Goal: Task Accomplishment & Management: Manage account settings

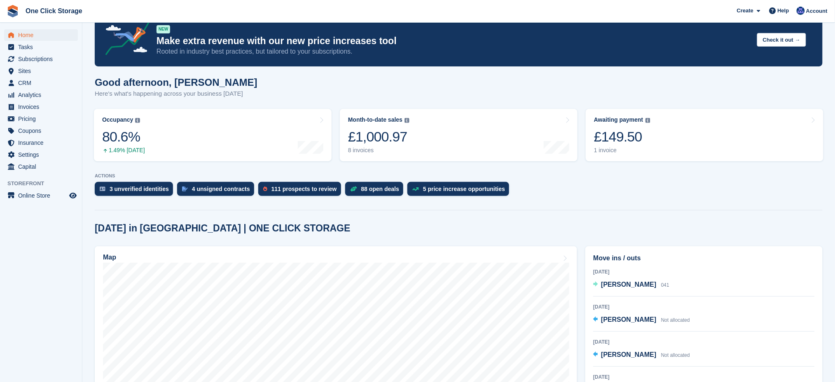
scroll to position [55, 0]
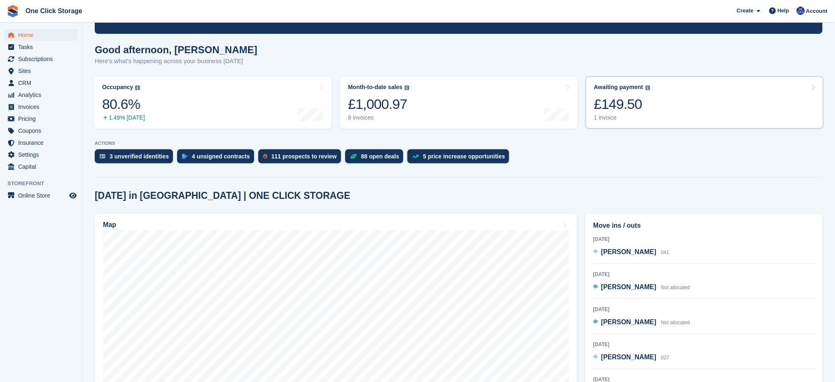
click at [629, 117] on div "1 invoice" at bounding box center [622, 117] width 56 height 7
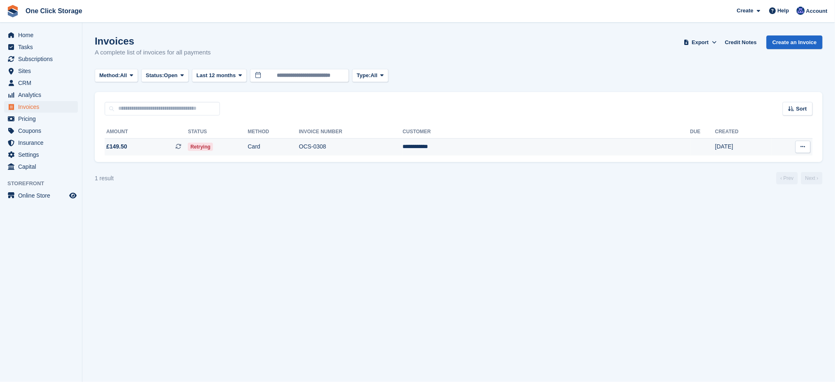
click at [188, 146] on span "£149.50 This is a recurring subscription invoice." at bounding box center [146, 146] width 83 height 9
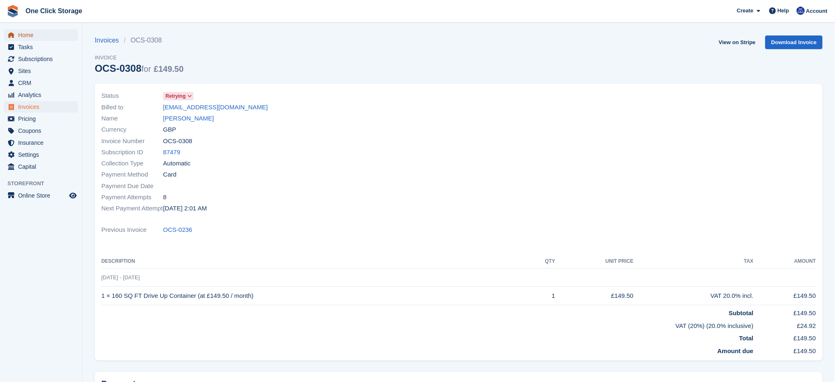
click at [46, 35] on span "Home" at bounding box center [42, 35] width 49 height 12
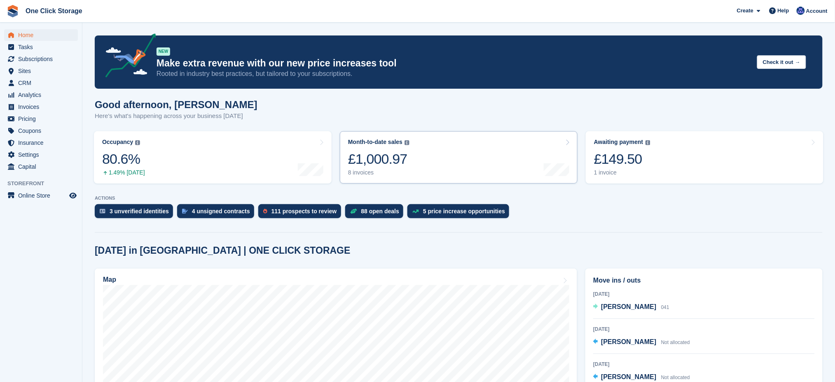
click at [465, 164] on link "Month-to-date sales The sum of all finalised invoices generated this month to d…" at bounding box center [459, 157] width 238 height 52
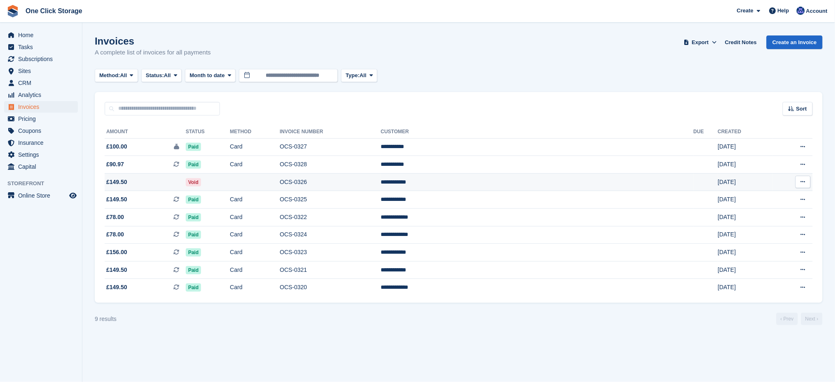
drag, startPoint x: 129, startPoint y: 181, endPoint x: 120, endPoint y: 183, distance: 10.1
click at [120, 183] on span "£149.50" at bounding box center [116, 182] width 21 height 9
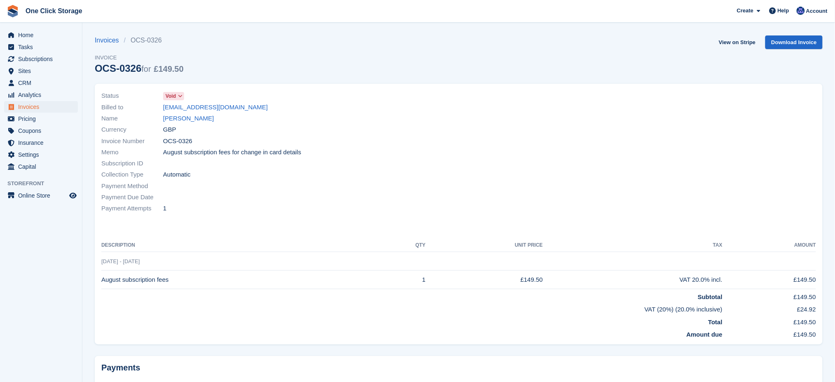
click at [182, 98] on icon at bounding box center [180, 96] width 5 height 5
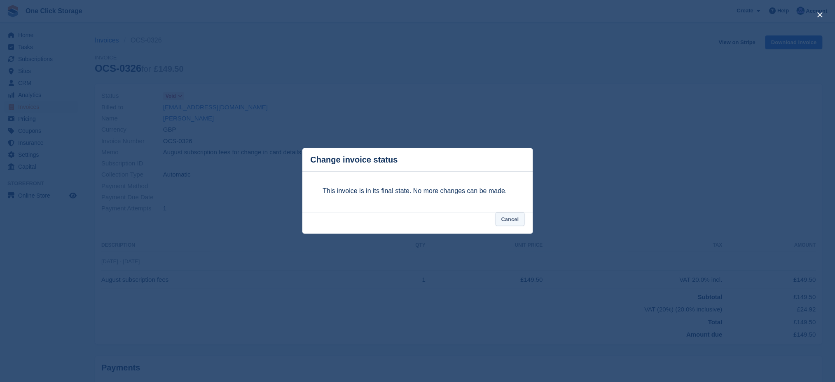
click at [510, 220] on button "Cancel" at bounding box center [510, 219] width 29 height 14
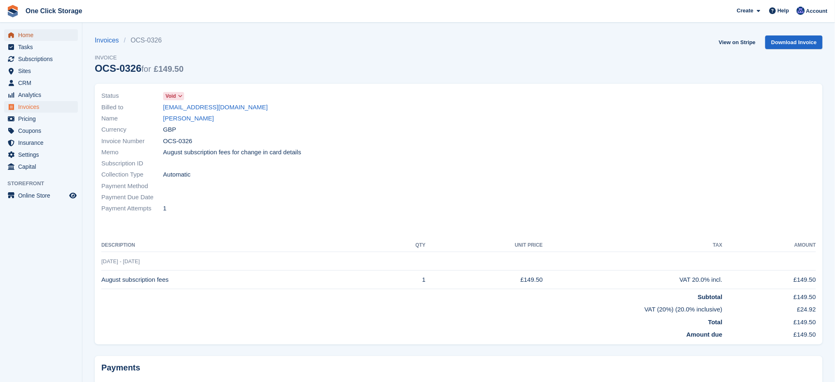
click at [32, 38] on span "Home" at bounding box center [42, 35] width 49 height 12
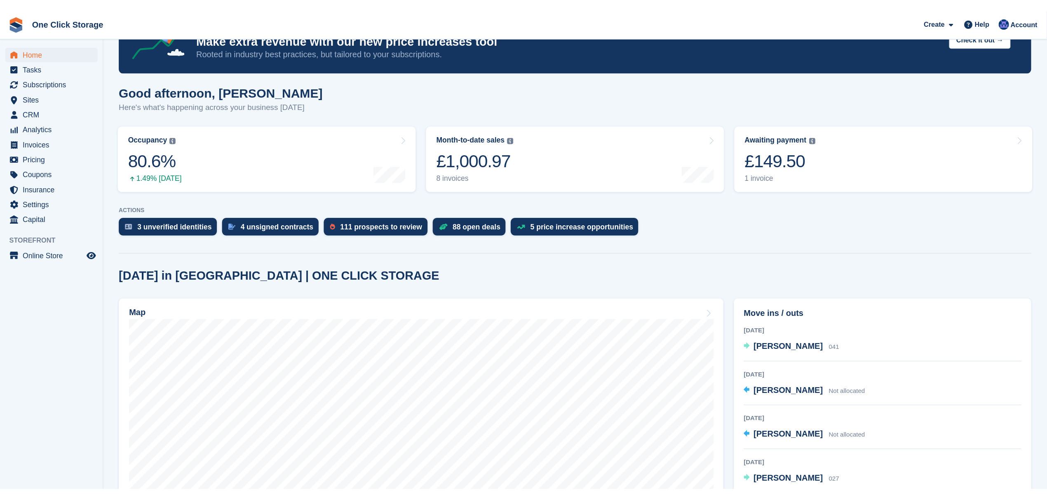
scroll to position [55, 0]
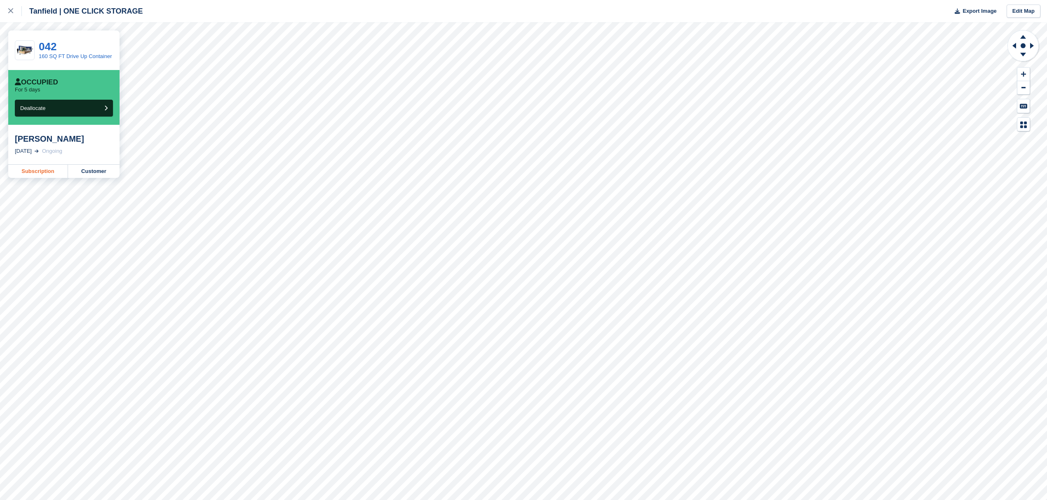
click at [40, 172] on link "Subscription" at bounding box center [38, 171] width 60 height 13
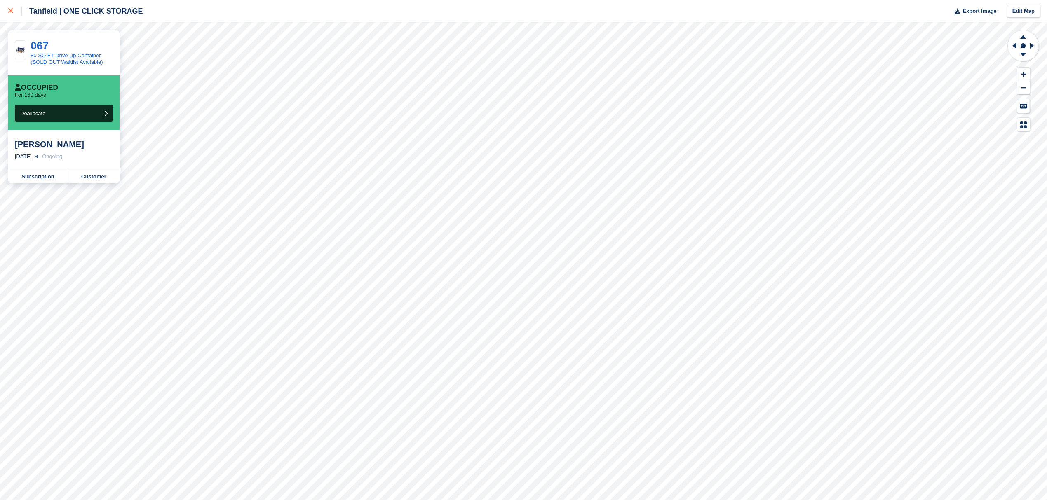
click at [13, 5] on link at bounding box center [11, 11] width 22 height 22
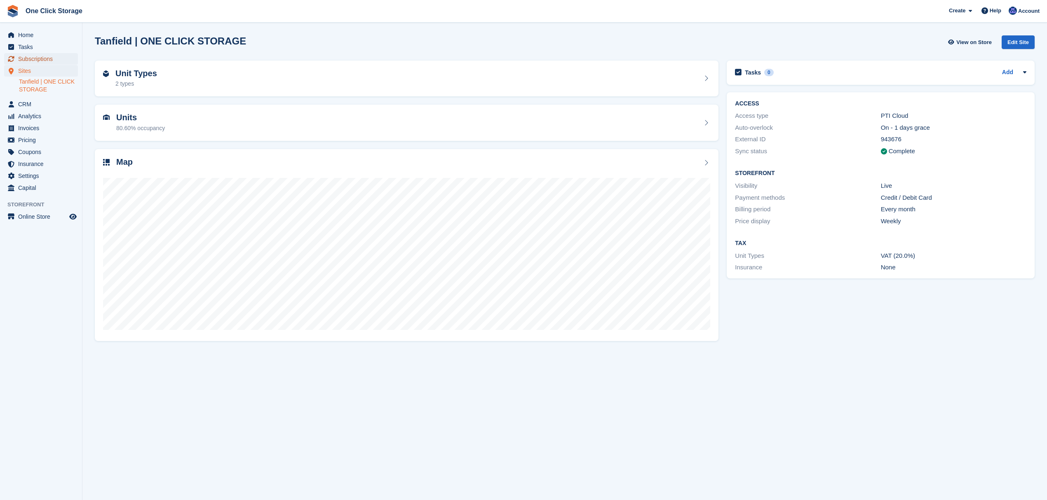
click at [55, 62] on span "Subscriptions" at bounding box center [42, 59] width 49 height 12
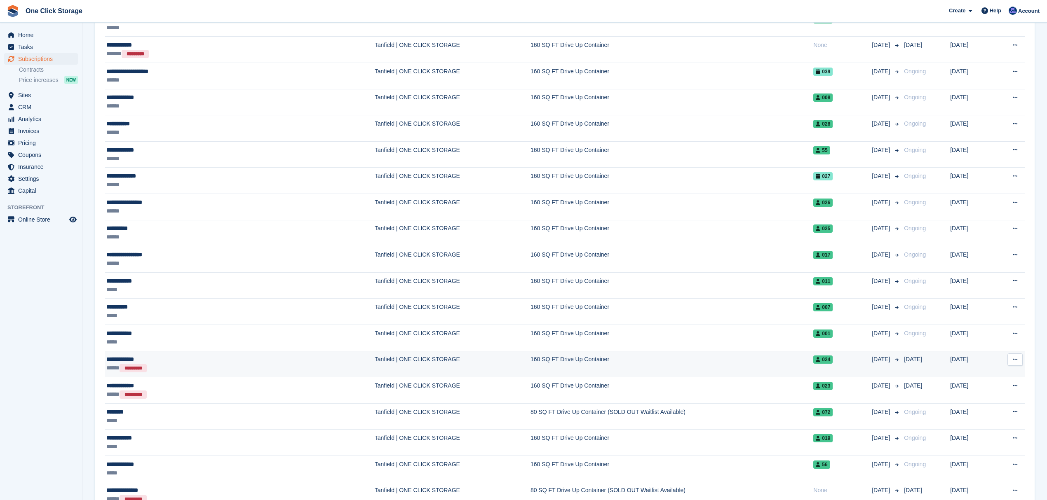
scroll to position [220, 0]
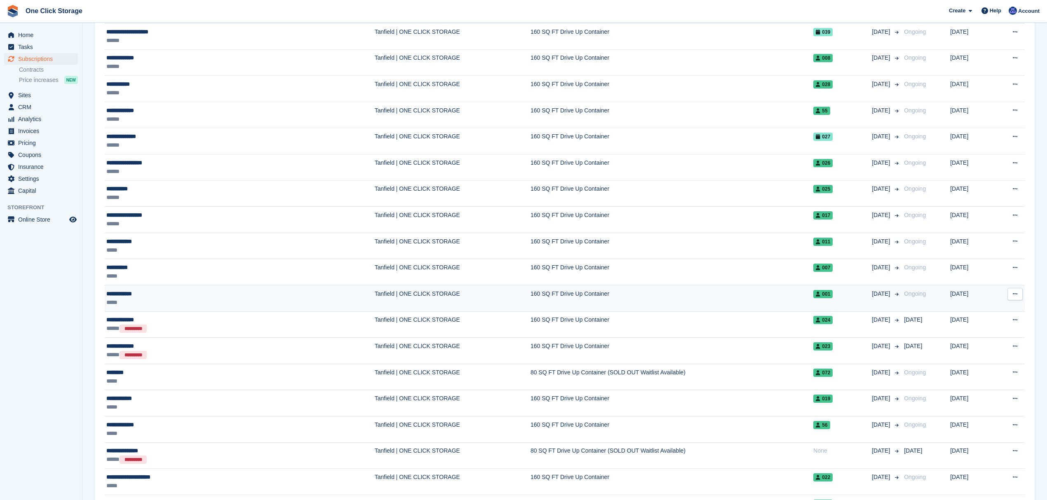
click at [176, 298] on div "**********" at bounding box center [179, 294] width 146 height 9
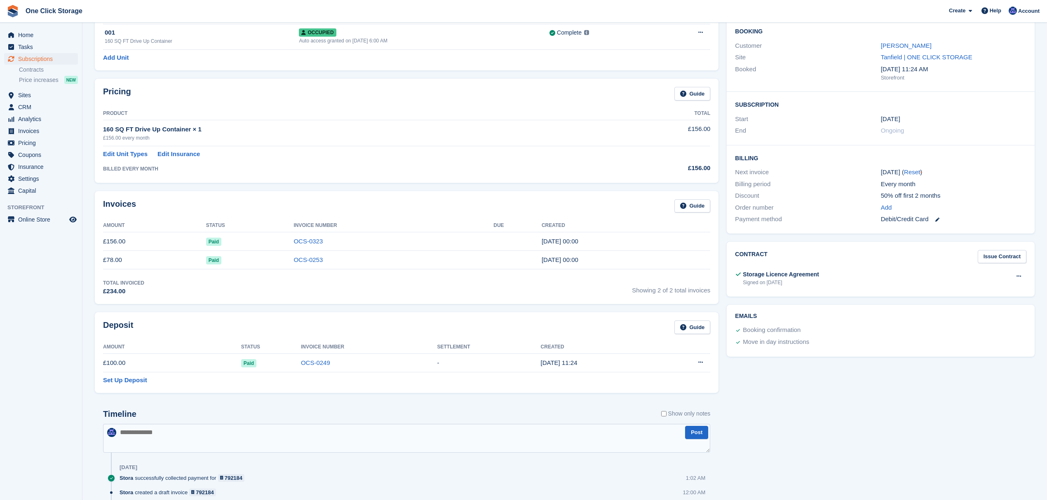
scroll to position [55, 0]
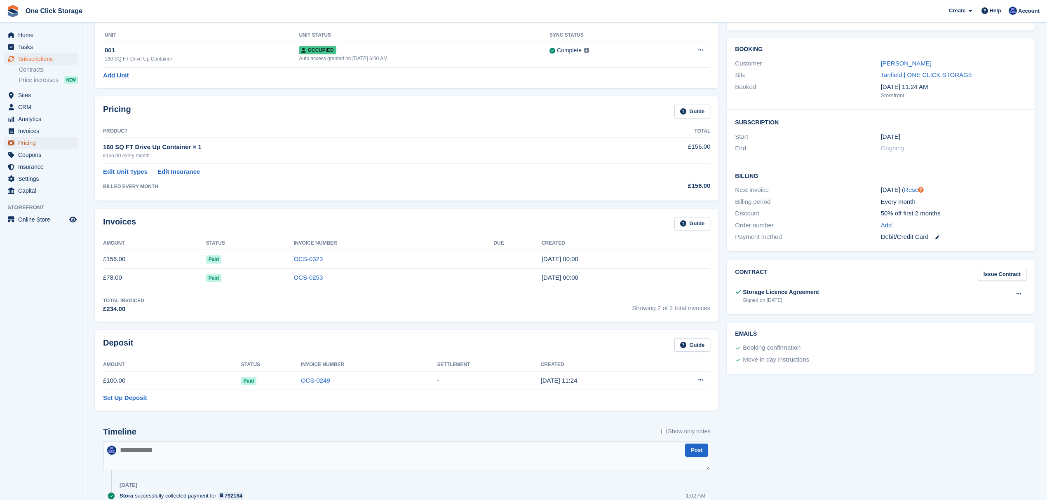
click at [32, 145] on span "Pricing" at bounding box center [42, 143] width 49 height 12
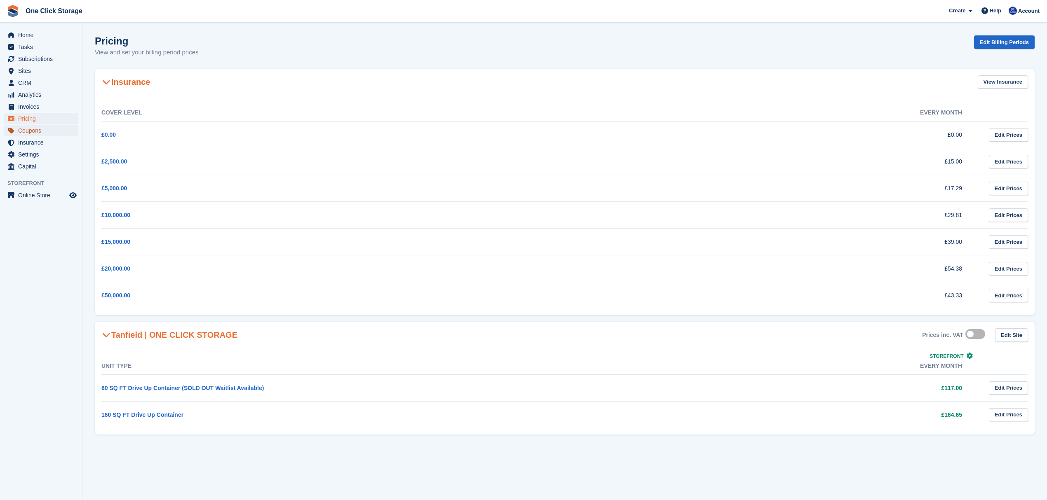
click at [39, 132] on span "Coupons" at bounding box center [42, 131] width 49 height 12
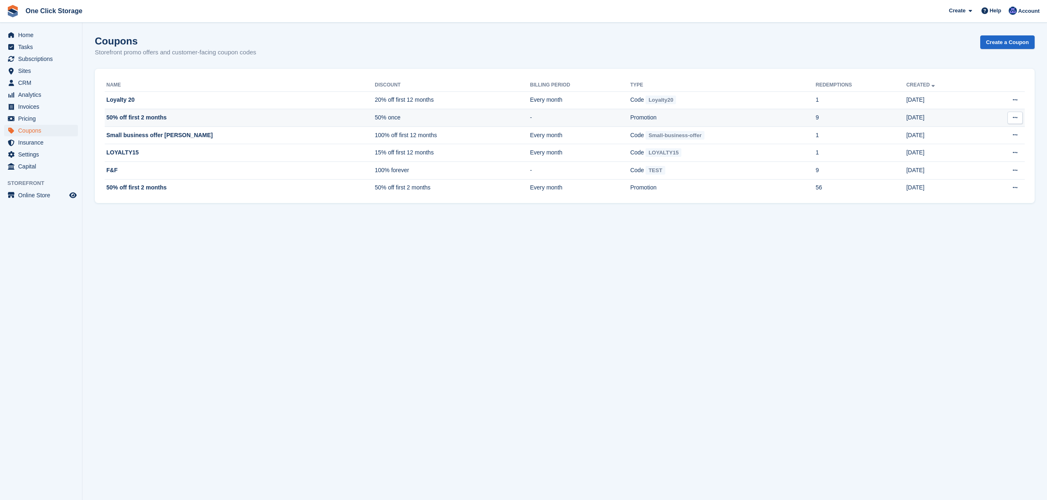
click at [375, 115] on td "50% once" at bounding box center [452, 118] width 155 height 18
click at [1014, 116] on icon at bounding box center [1015, 117] width 5 height 5
click at [975, 143] on p "Edit coupon" at bounding box center [983, 144] width 72 height 11
click at [201, 186] on td "50% off first 2 months" at bounding box center [240, 187] width 270 height 17
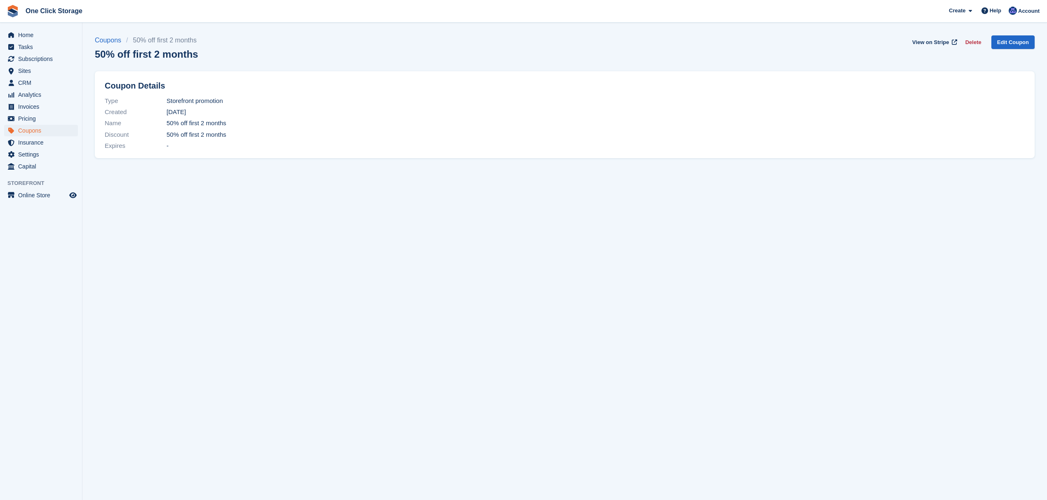
drag, startPoint x: 201, startPoint y: 132, endPoint x: 93, endPoint y: 99, distance: 113.0
click at [93, 99] on section "Coupons 50% off first 2 months 50% off first 2 months View on Stripe Delete Edi…" at bounding box center [564, 250] width 964 height 500
click at [174, 118] on div "Name 50% off first 2 months" at bounding box center [565, 123] width 920 height 11
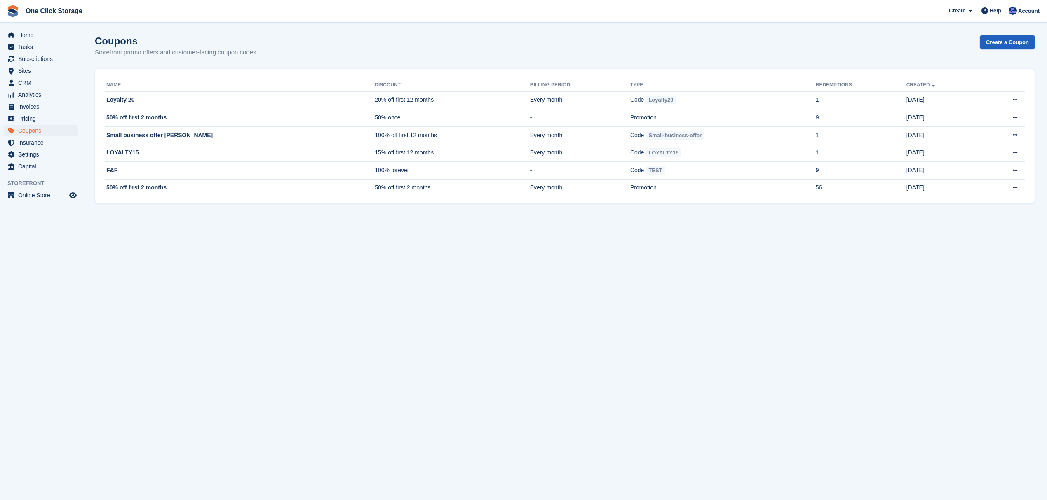
click at [1007, 45] on link "Create a Coupon" at bounding box center [1007, 42] width 54 height 14
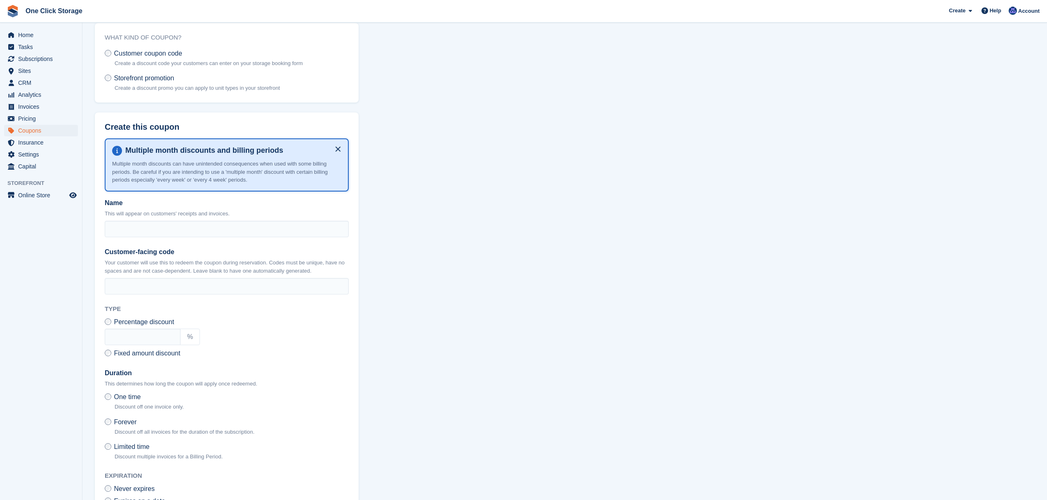
scroll to position [55, 0]
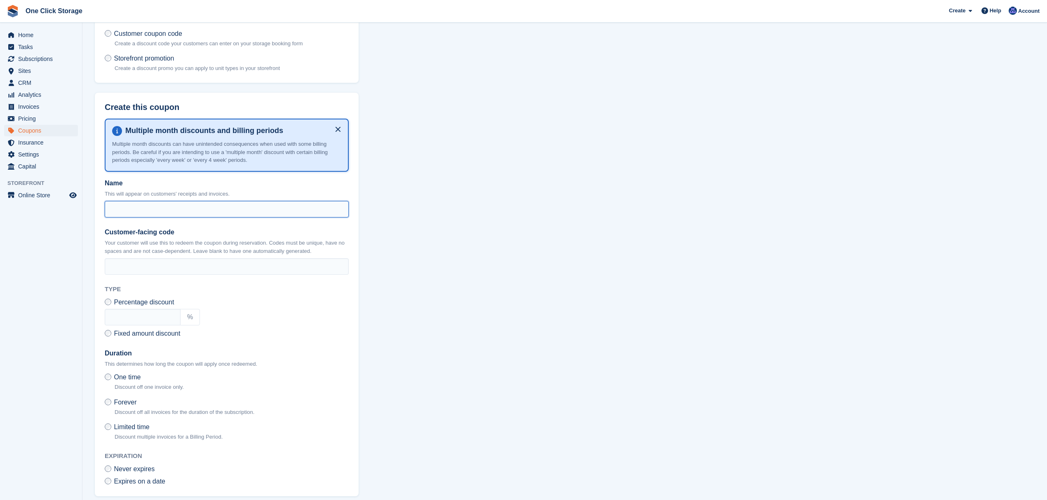
click at [162, 206] on input "Name" at bounding box center [227, 209] width 244 height 16
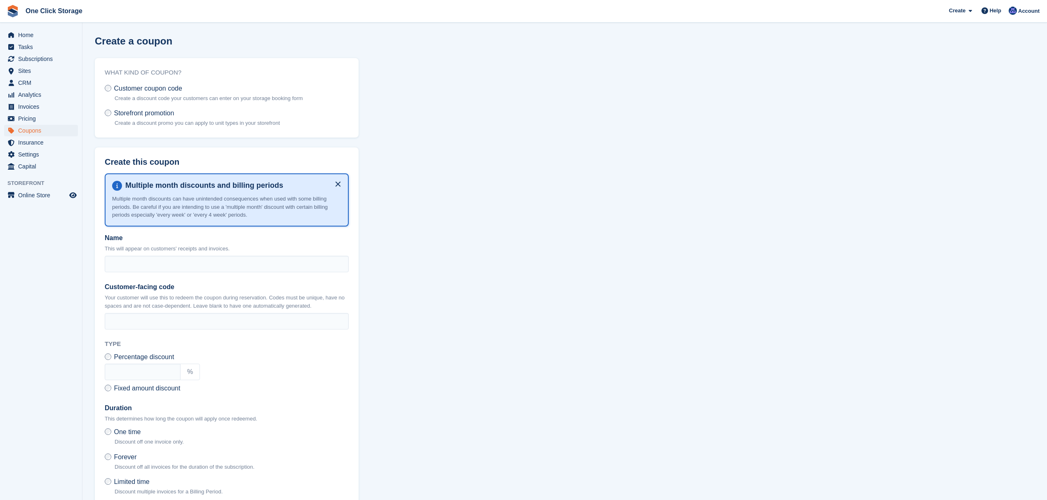
click at [124, 113] on span "Storefront promotion" at bounding box center [144, 113] width 60 height 7
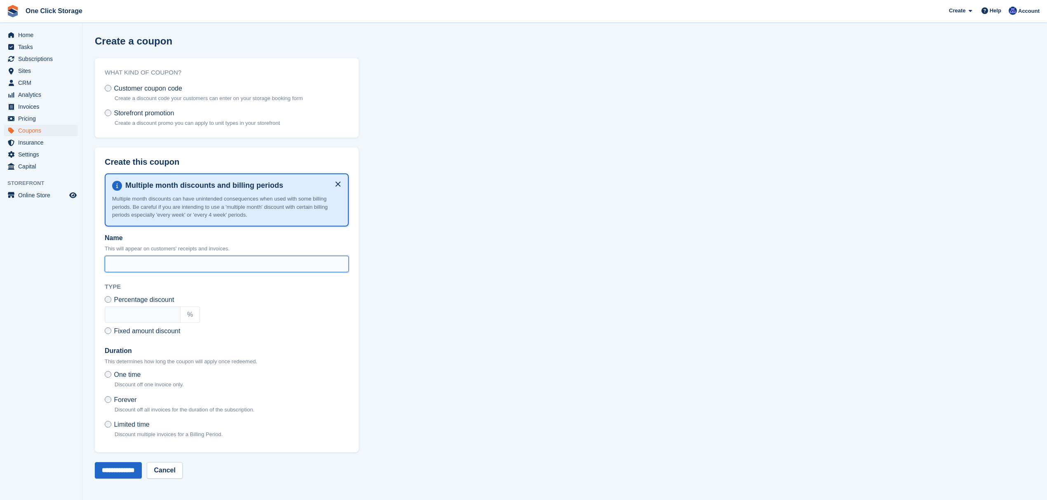
click at [154, 266] on input "Name" at bounding box center [227, 264] width 244 height 16
type input "*******"
click at [151, 316] on input "text" at bounding box center [143, 315] width 76 height 16
type input "**"
click at [220, 347] on label "Duration" at bounding box center [227, 351] width 244 height 10
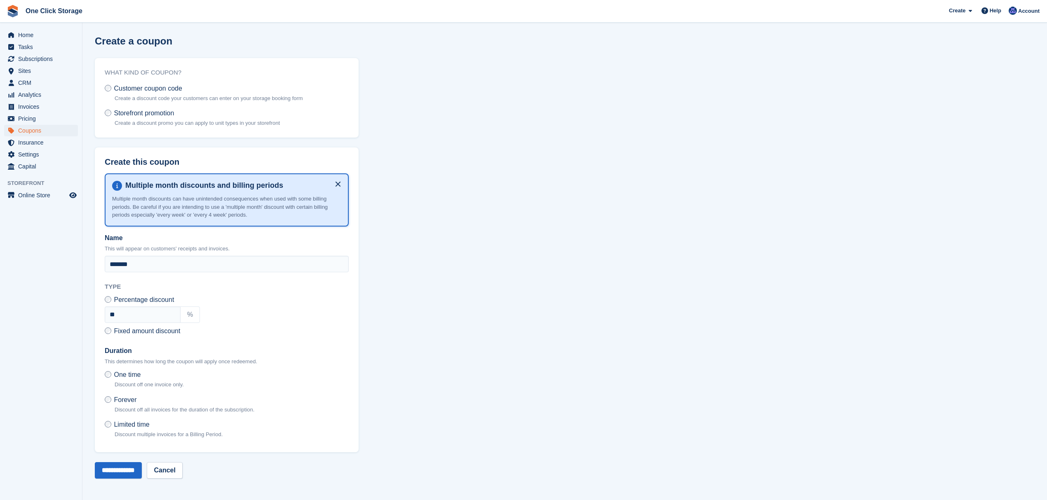
click at [220, 272] on input "*******" at bounding box center [227, 264] width 244 height 16
click at [134, 431] on p "Discount multiple invoices for a Billing Period." at bounding box center [169, 435] width 108 height 8
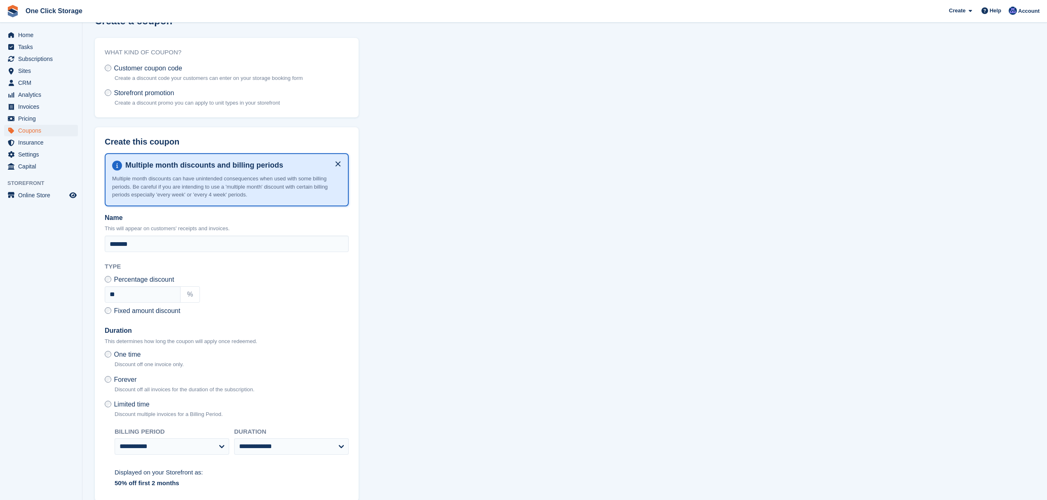
scroll to position [55, 0]
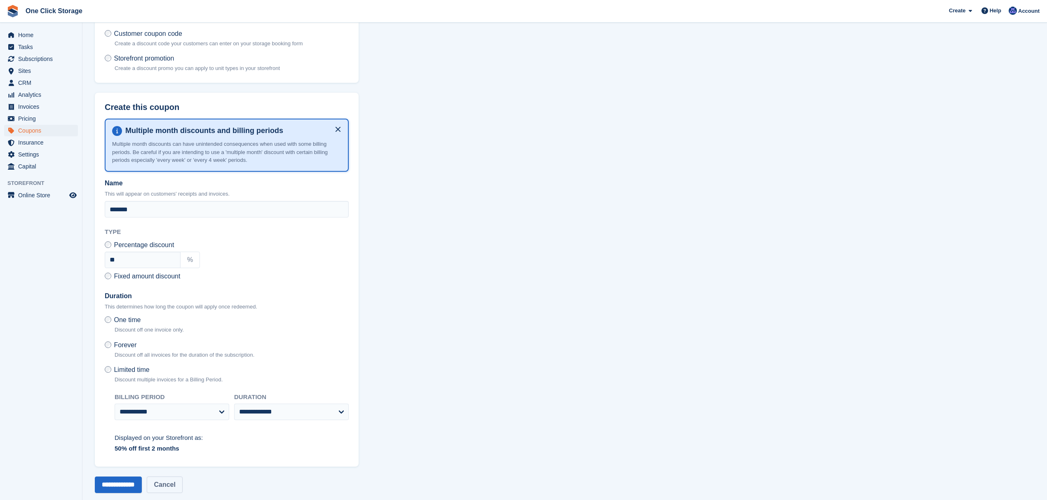
click at [182, 485] on link "Cancel" at bounding box center [164, 485] width 35 height 16
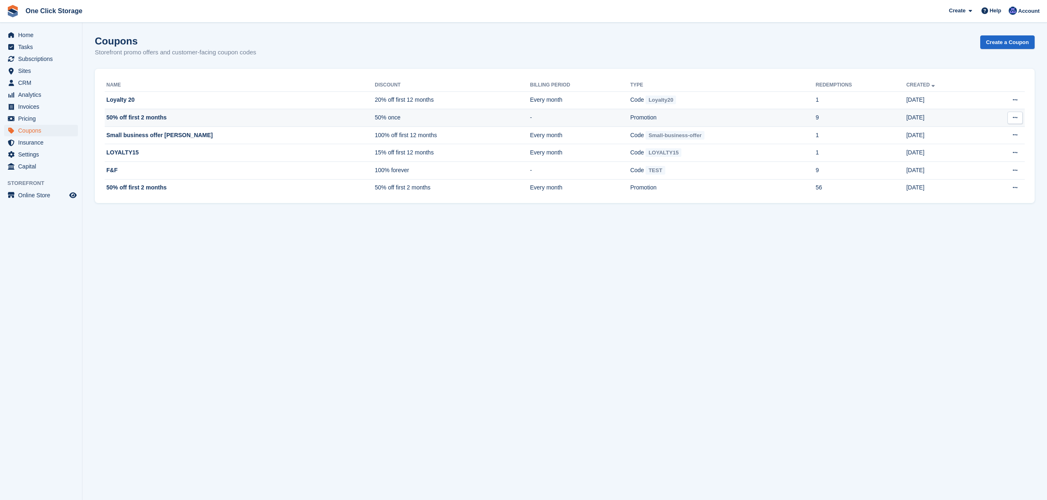
click at [169, 114] on td "50% off first 2 months" at bounding box center [240, 118] width 270 height 18
click at [27, 29] on span "Home" at bounding box center [42, 35] width 49 height 12
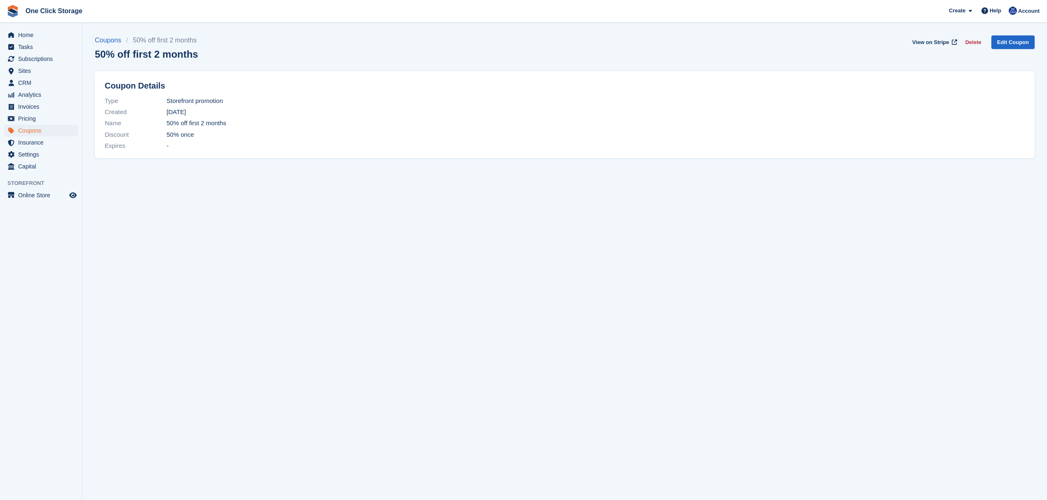
click at [199, 123] on span "50% off first 2 months" at bounding box center [196, 123] width 60 height 9
click at [116, 136] on span "Discount" at bounding box center [136, 134] width 62 height 9
click at [182, 134] on span "50% once" at bounding box center [180, 134] width 28 height 9
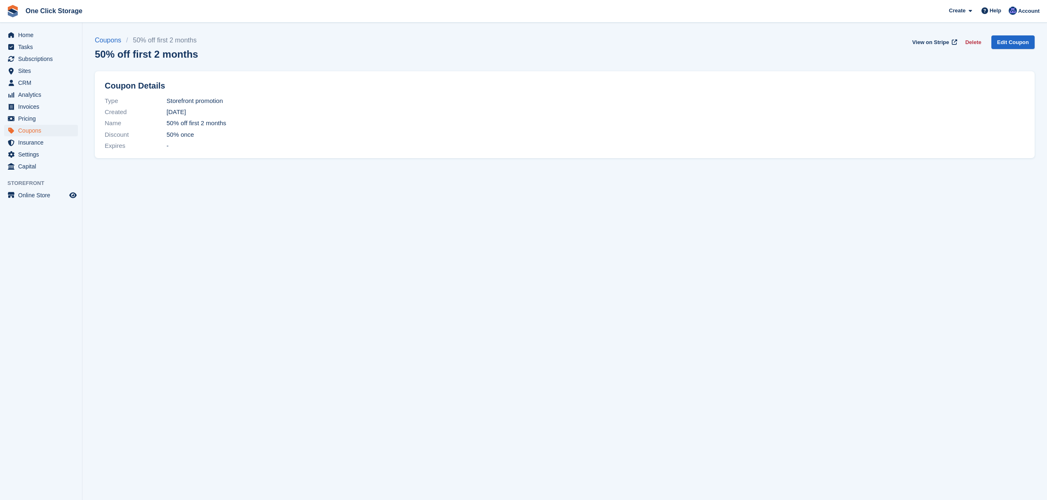
click at [182, 134] on span "50% once" at bounding box center [180, 134] width 28 height 9
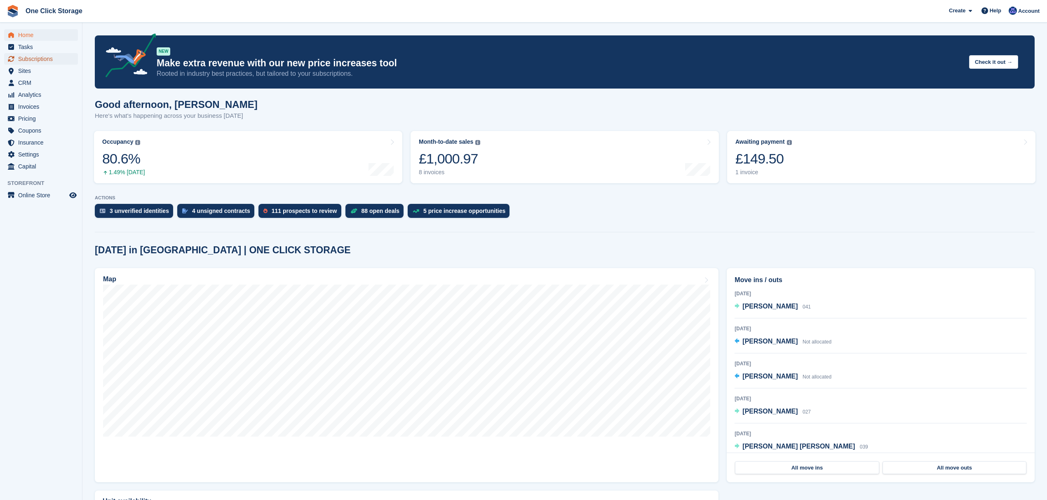
click at [39, 57] on span "Subscriptions" at bounding box center [42, 59] width 49 height 12
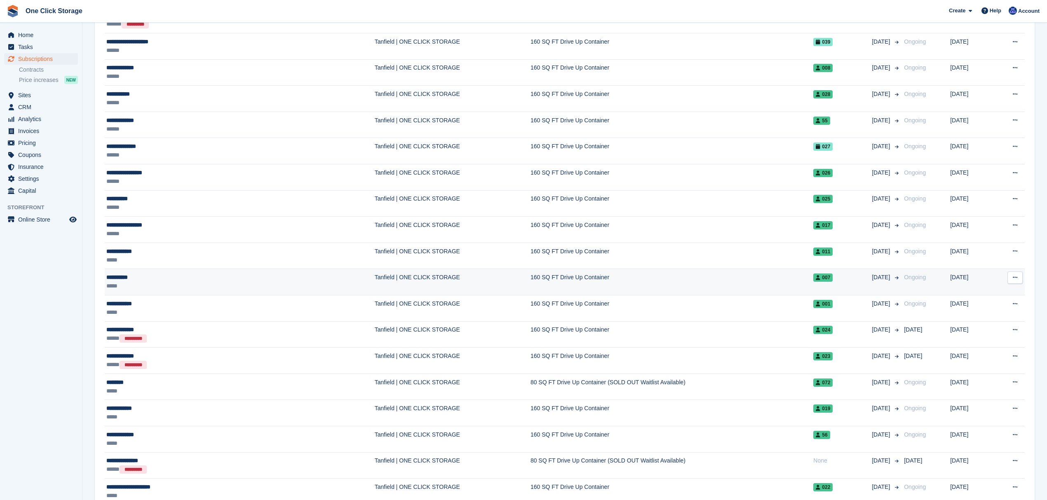
scroll to position [220, 0]
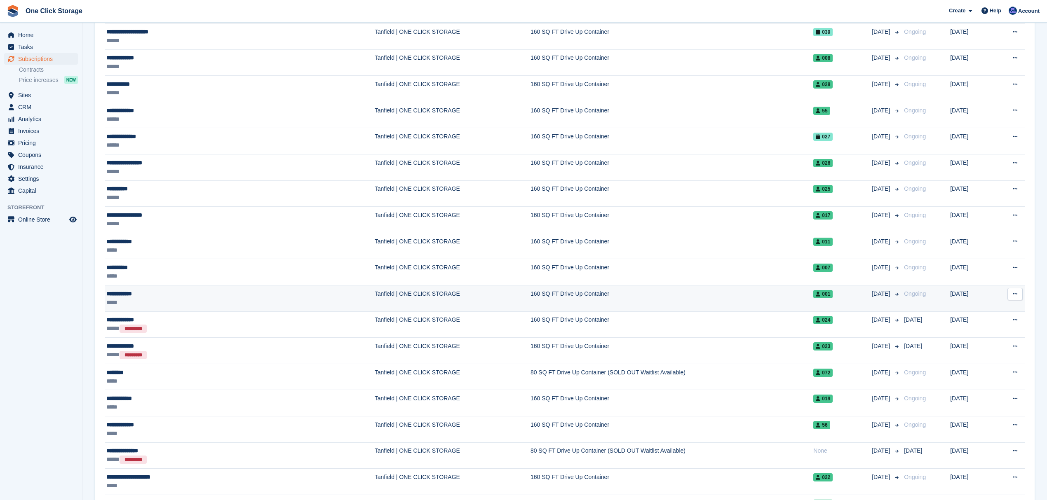
click at [176, 295] on div "**********" at bounding box center [179, 294] width 146 height 9
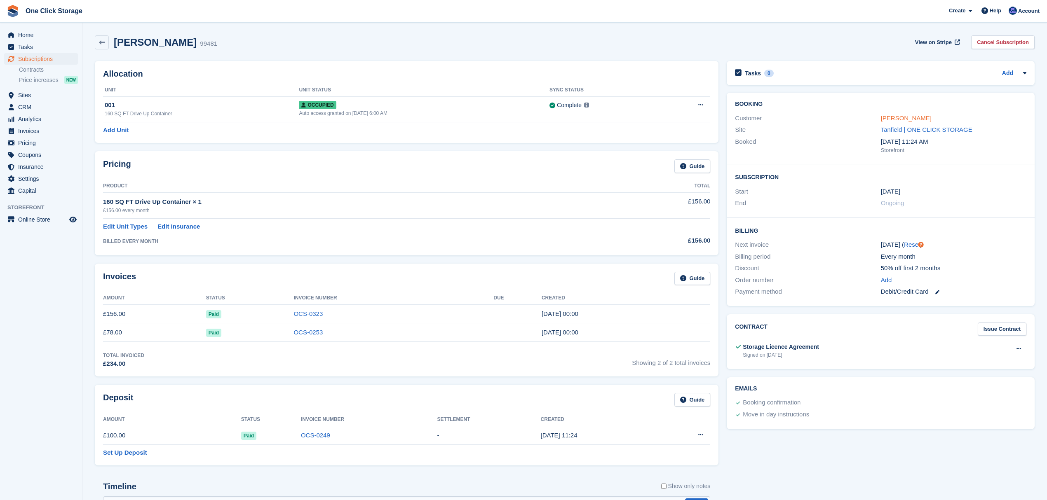
click at [910, 115] on link "[PERSON_NAME]" at bounding box center [906, 118] width 51 height 7
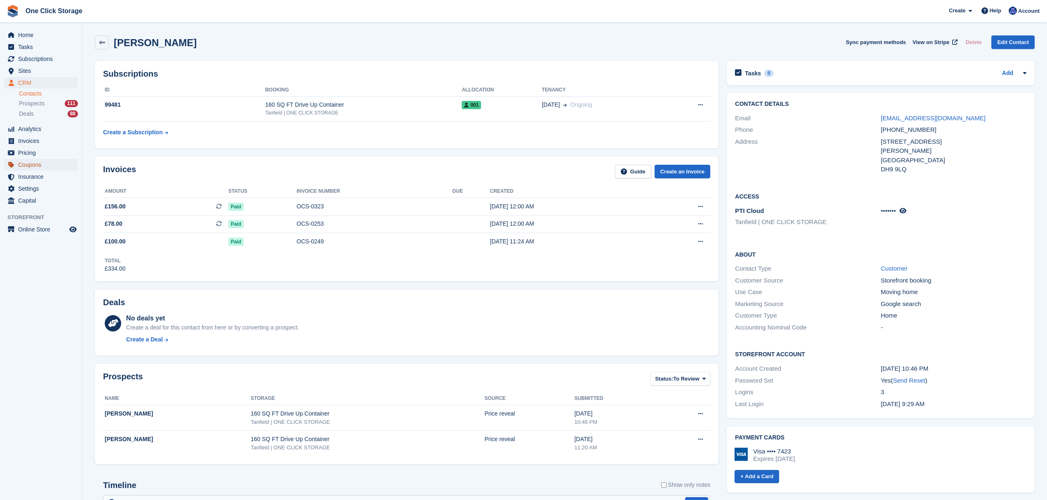
click at [47, 166] on span "Coupons" at bounding box center [42, 165] width 49 height 12
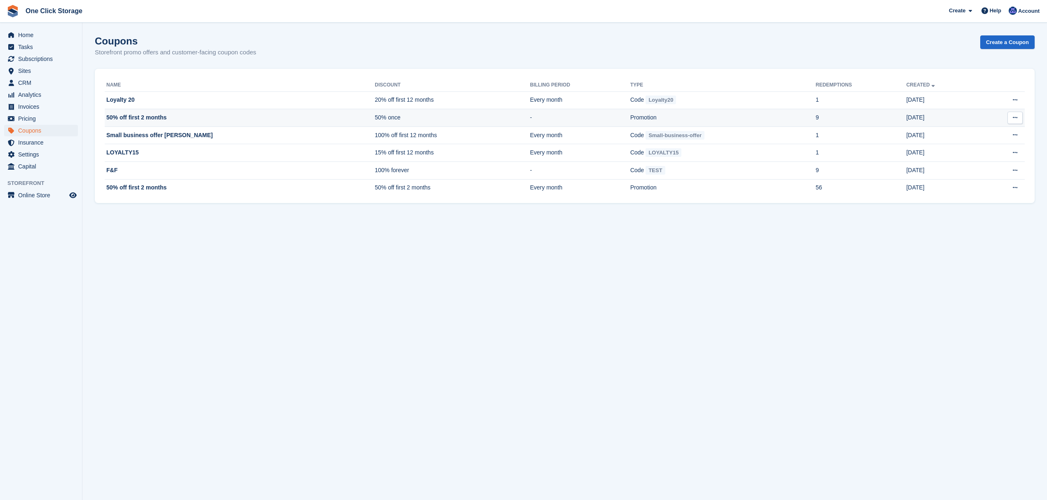
click at [1015, 119] on icon at bounding box center [1015, 117] width 5 height 5
click at [992, 131] on p "View on Stripe" at bounding box center [983, 134] width 72 height 11
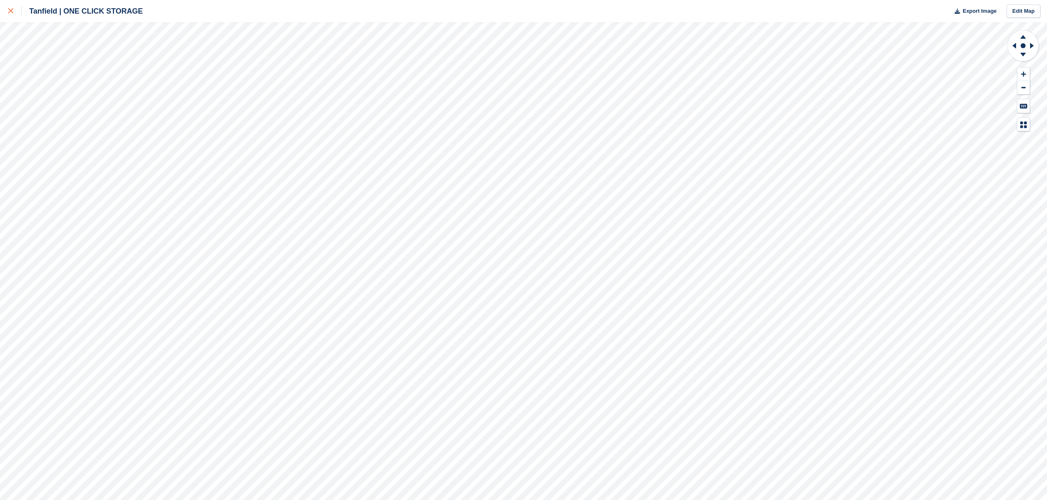
click at [9, 14] on div at bounding box center [15, 11] width 14 height 10
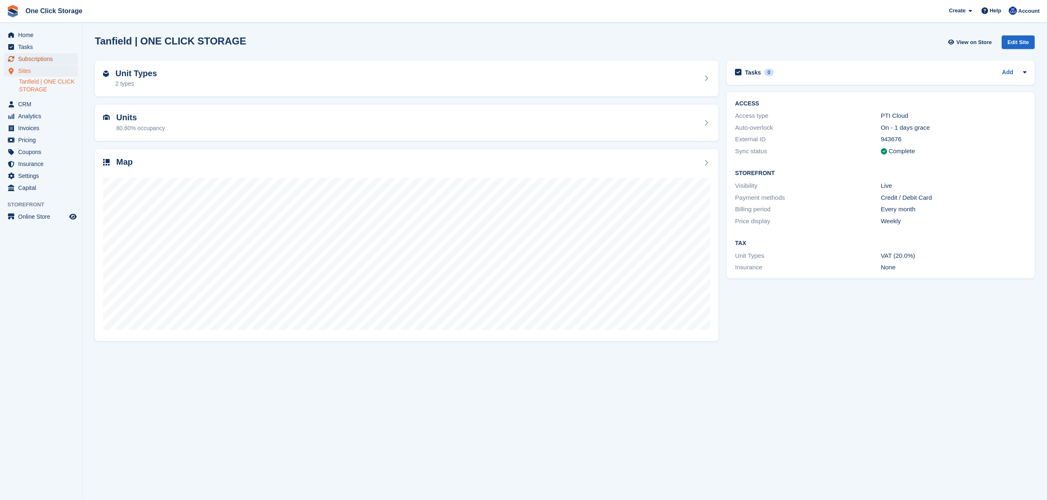
click at [38, 54] on span "Subscriptions" at bounding box center [42, 59] width 49 height 12
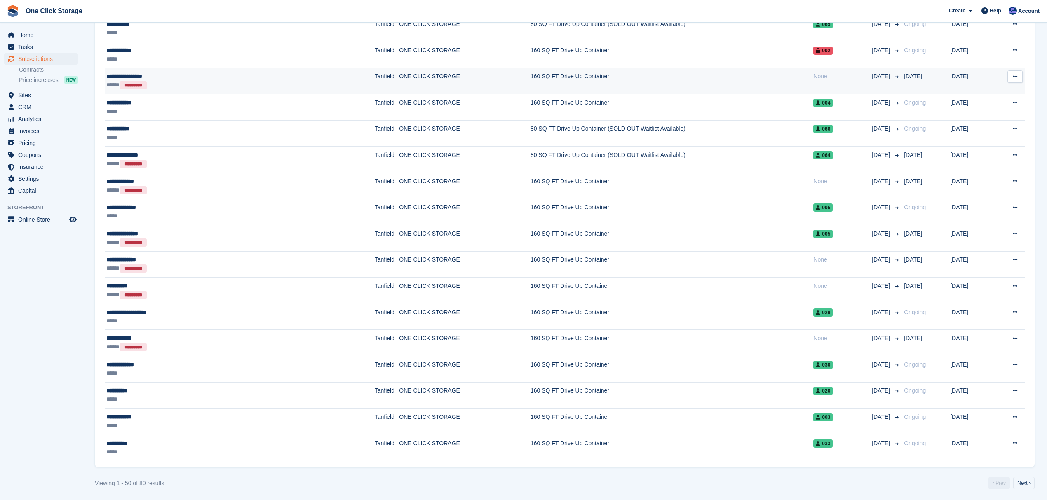
scroll to position [996, 0]
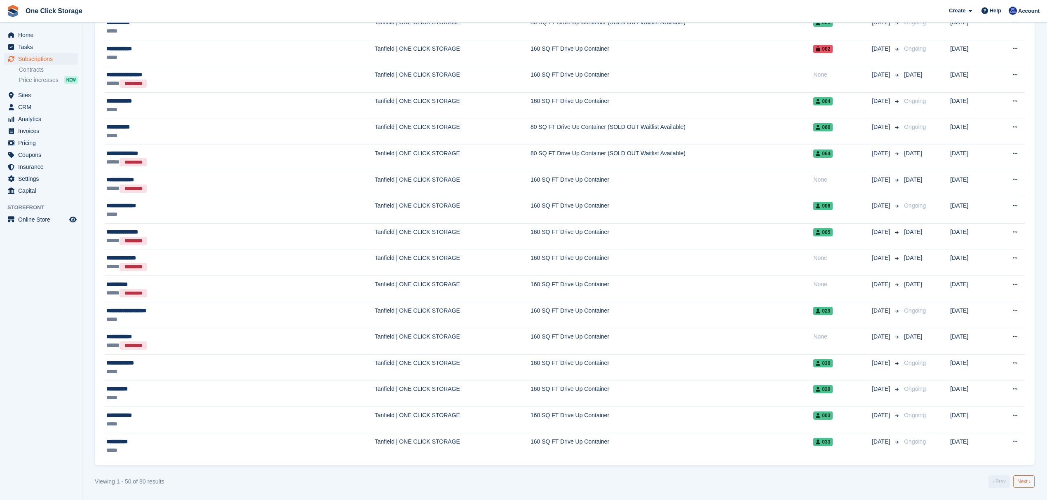
click at [1022, 483] on link "Next ›" at bounding box center [1023, 482] width 21 height 12
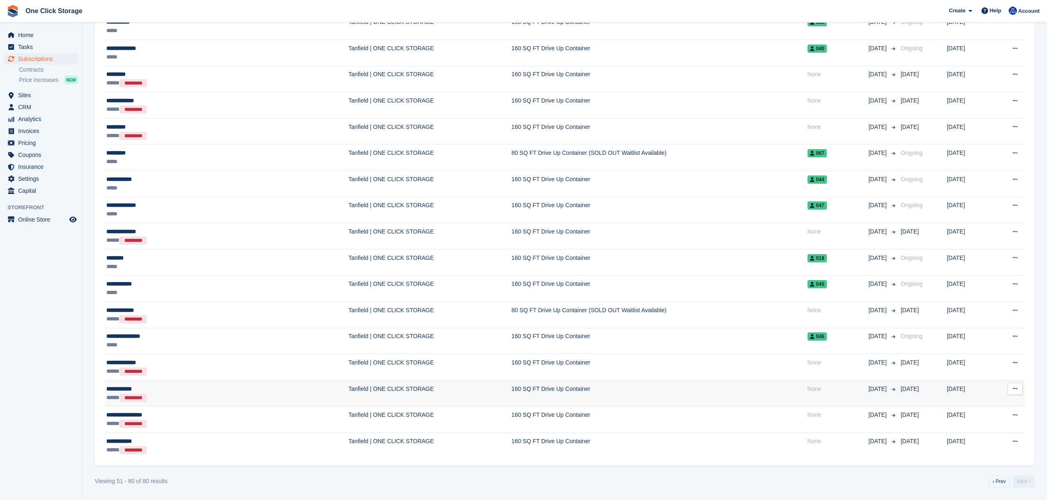
scroll to position [469, 0]
click at [1003, 482] on link "‹ Prev" at bounding box center [998, 482] width 21 height 12
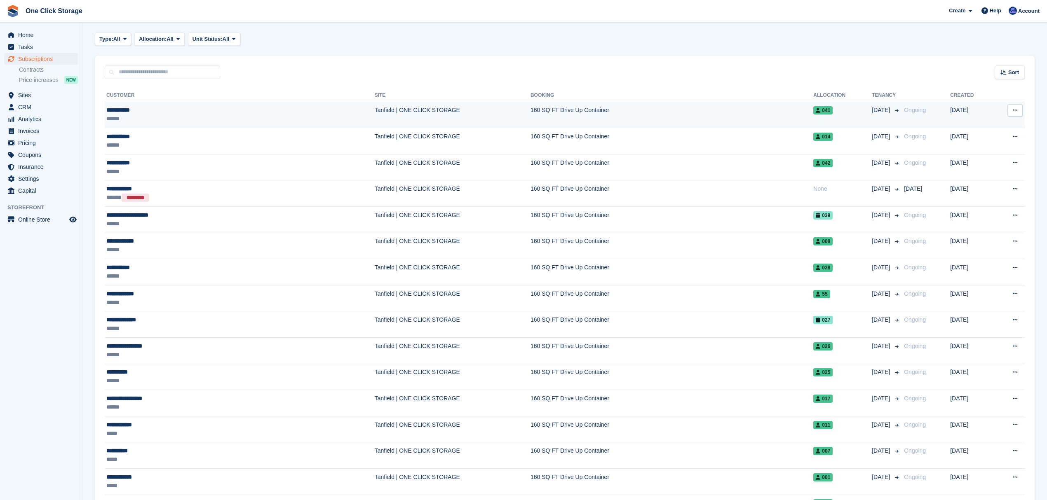
scroll to position [29, 0]
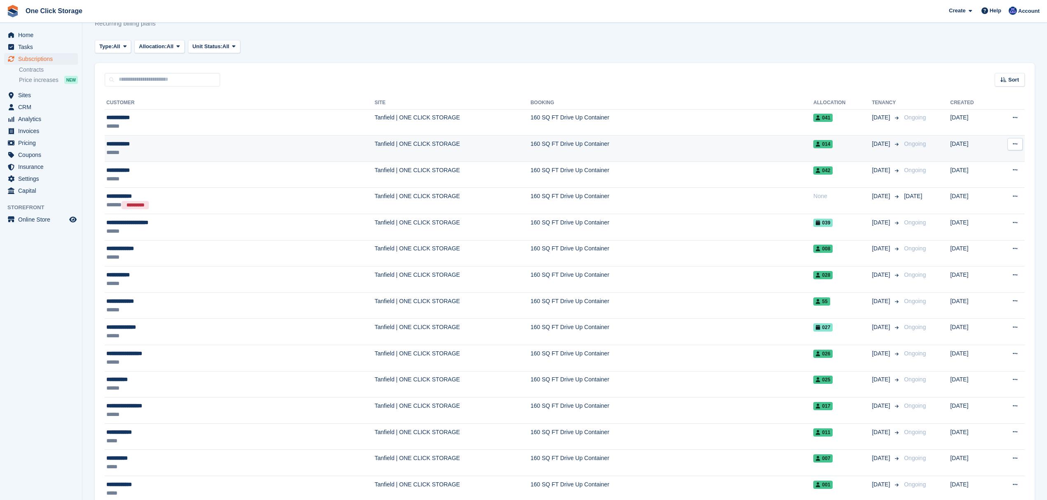
click at [169, 143] on div "**********" at bounding box center [179, 144] width 146 height 9
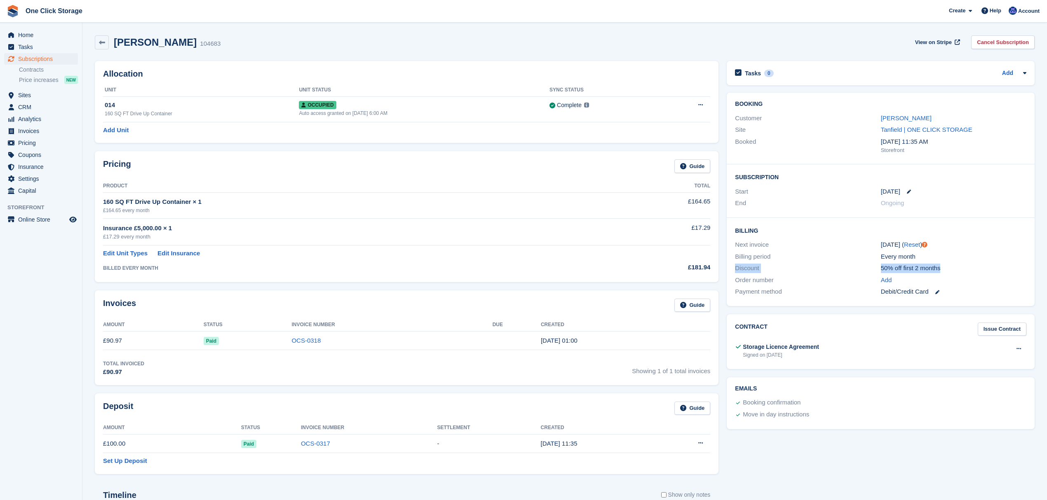
drag, startPoint x: 941, startPoint y: 270, endPoint x: 724, endPoint y: 271, distance: 217.2
click at [724, 271] on div "Booking Customer Sean Wilson Site Tanfield | ONE CLICK STORAGE Booked 30 Aug, 1…" at bounding box center [880, 200] width 316 height 222
click at [785, 270] on div "Discount" at bounding box center [807, 268] width 145 height 9
click at [48, 159] on span "Coupons" at bounding box center [42, 155] width 49 height 12
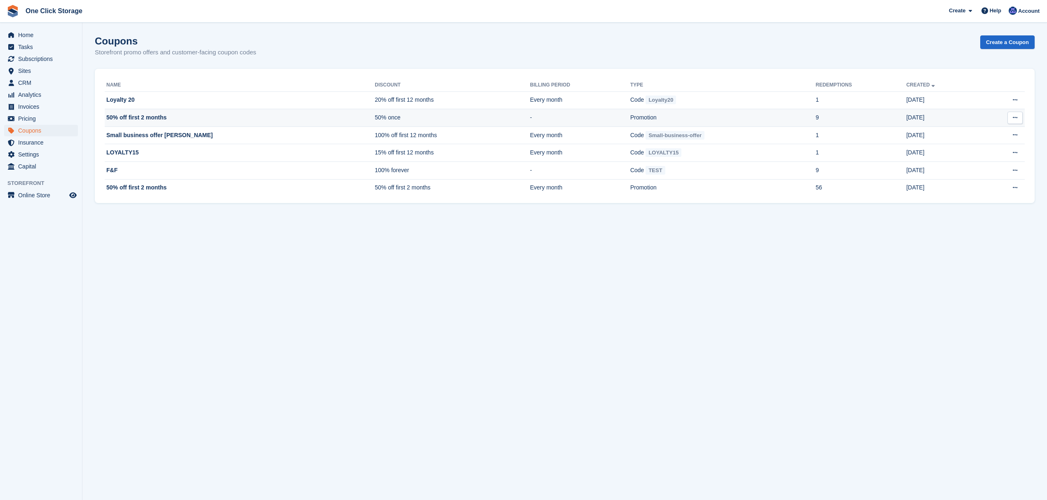
click at [1015, 115] on icon at bounding box center [1015, 117] width 5 height 5
click at [981, 162] on p "Delete coupon" at bounding box center [983, 162] width 72 height 11
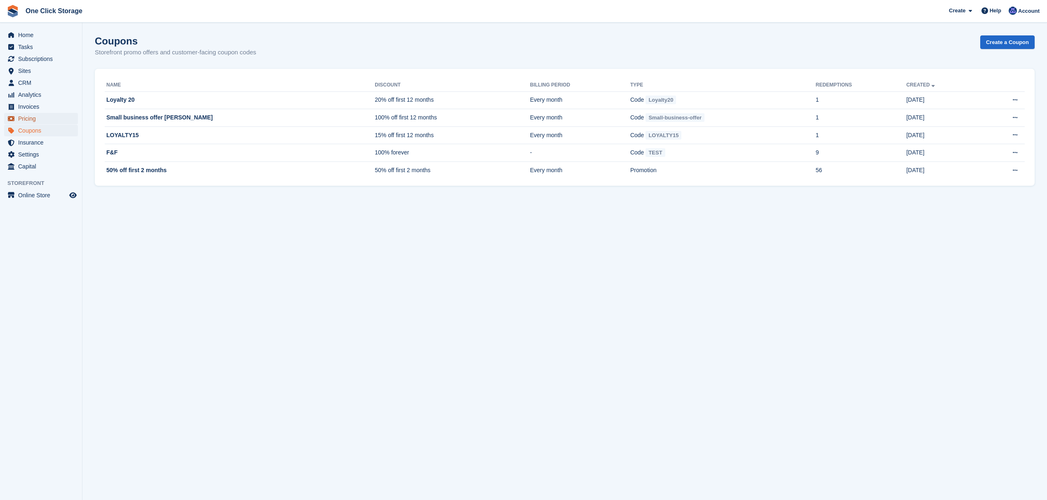
click at [37, 115] on span "Pricing" at bounding box center [42, 119] width 49 height 12
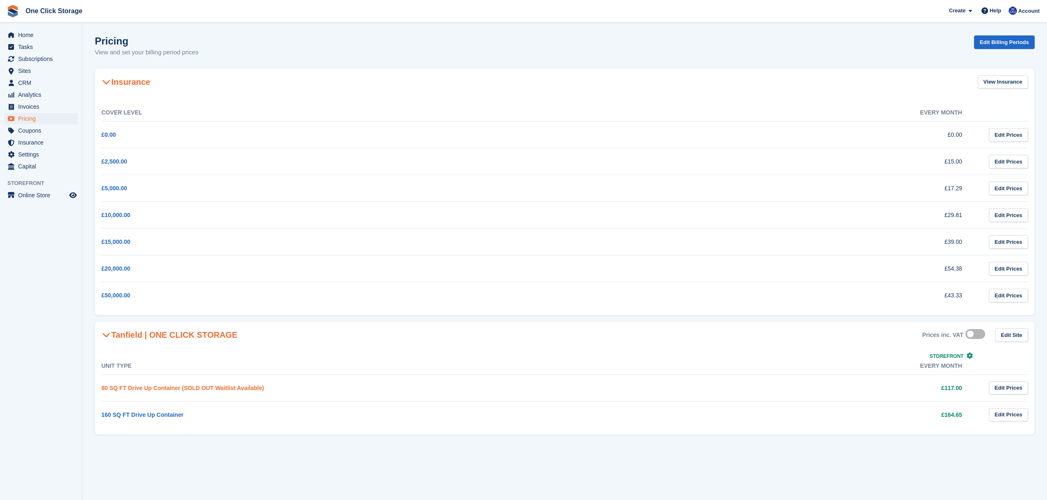
click at [190, 387] on link "80 SQ FT Drive Up Container (SOLD OUT Waitlist Available)" at bounding box center [182, 388] width 162 height 7
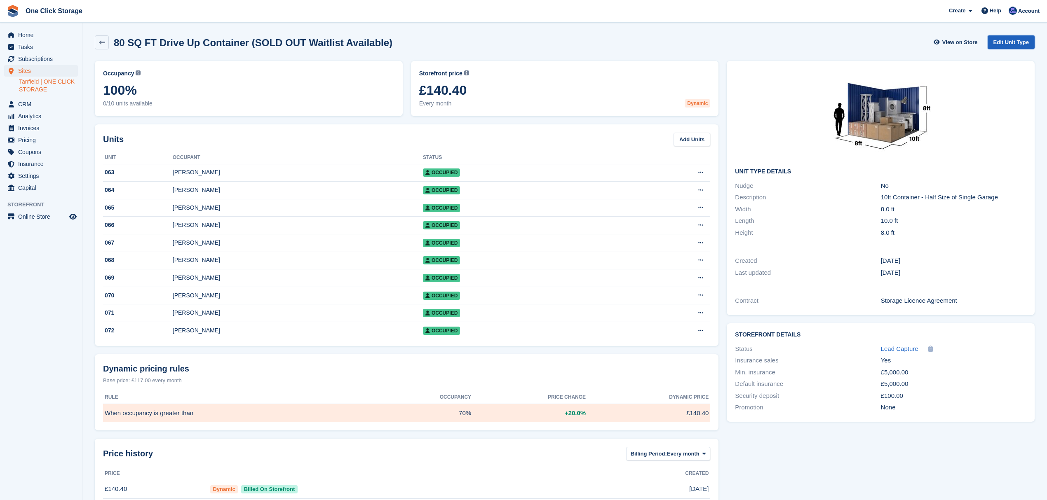
click at [1019, 43] on link "Edit Unit Type" at bounding box center [1010, 42] width 47 height 14
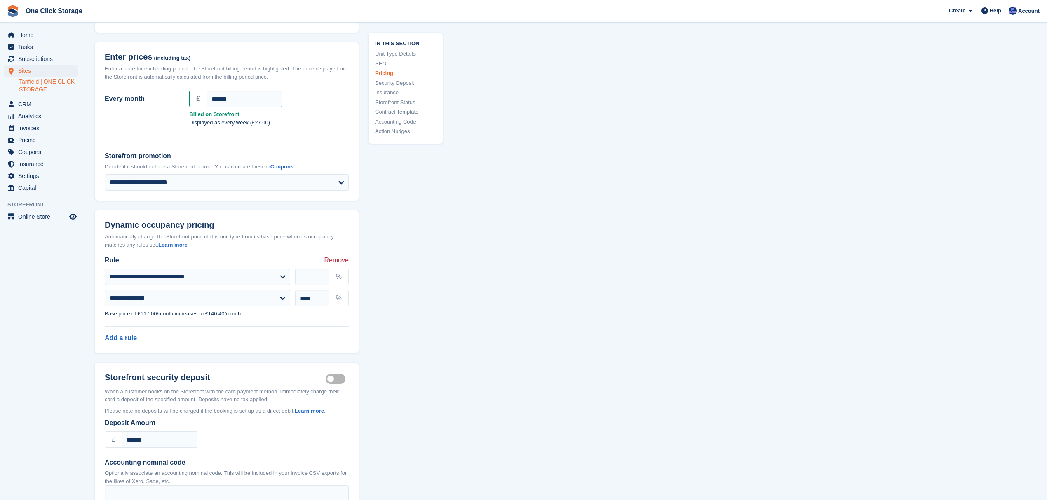
scroll to position [714, 0]
click at [185, 181] on select "**********" at bounding box center [227, 183] width 244 height 16
select select "****"
click at [105, 175] on select "**********" at bounding box center [227, 183] width 244 height 16
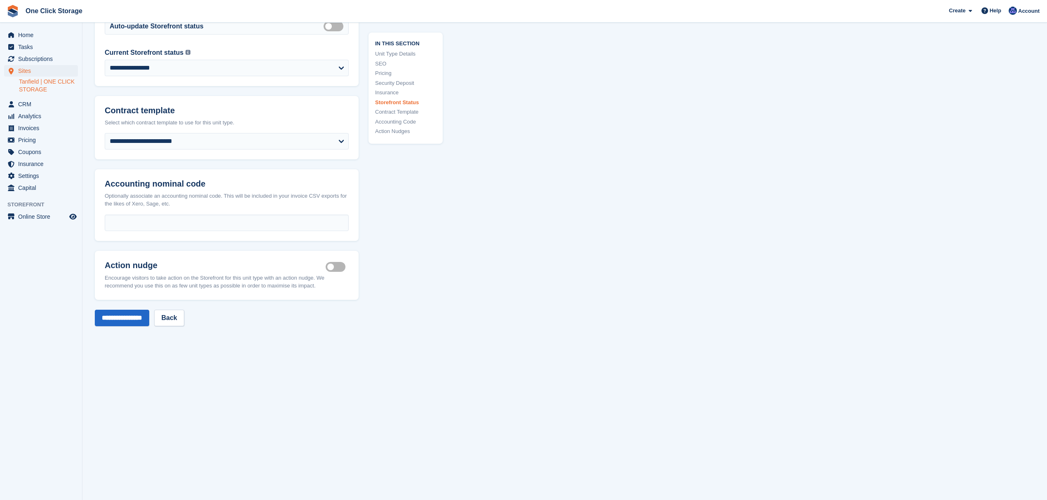
scroll to position [1484, 0]
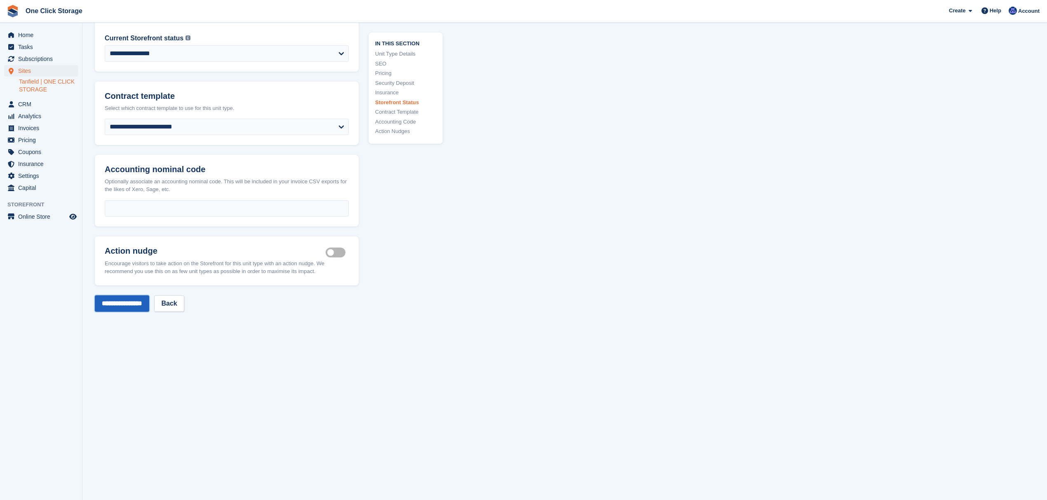
click at [134, 305] on input "**********" at bounding box center [122, 303] width 54 height 16
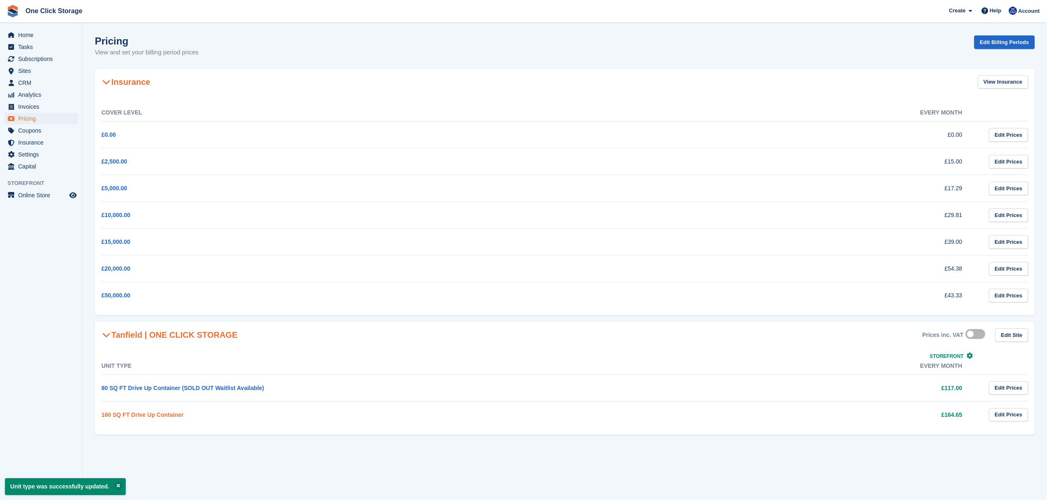
click at [152, 417] on link "160 SQ FT Drive Up Container" at bounding box center [142, 415] width 82 height 7
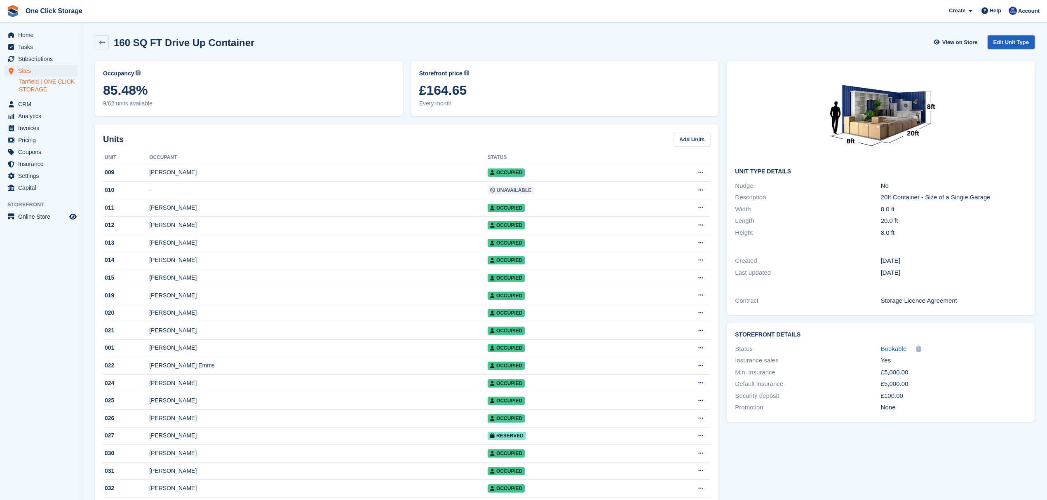
click at [1012, 42] on link "Edit Unit Type" at bounding box center [1010, 42] width 47 height 14
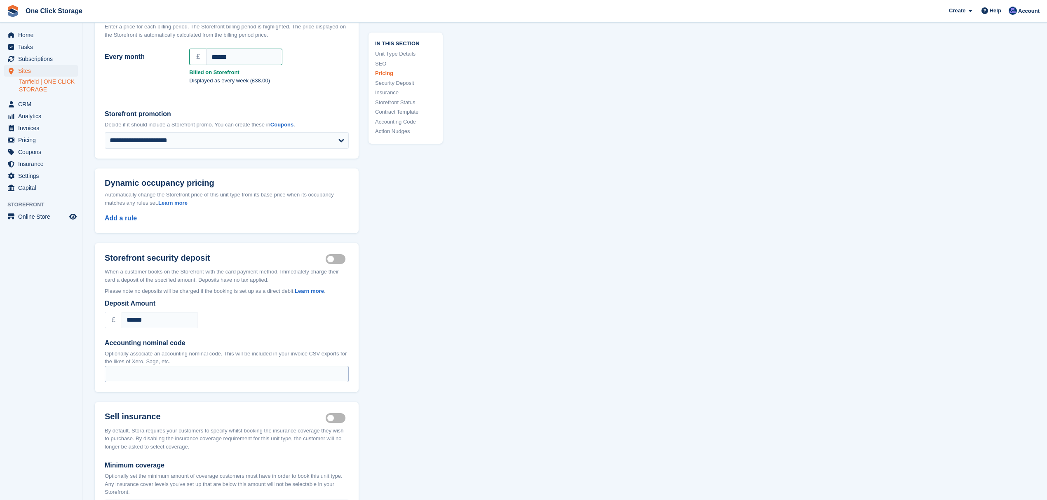
scroll to position [714, 0]
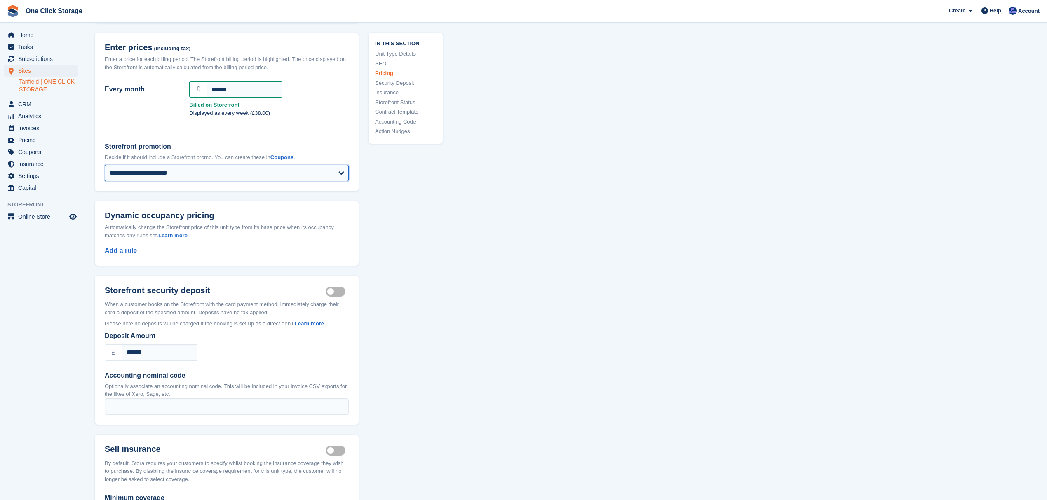
click at [175, 181] on select "**********" at bounding box center [227, 173] width 244 height 16
select select "****"
click at [105, 171] on select "**********" at bounding box center [227, 173] width 244 height 16
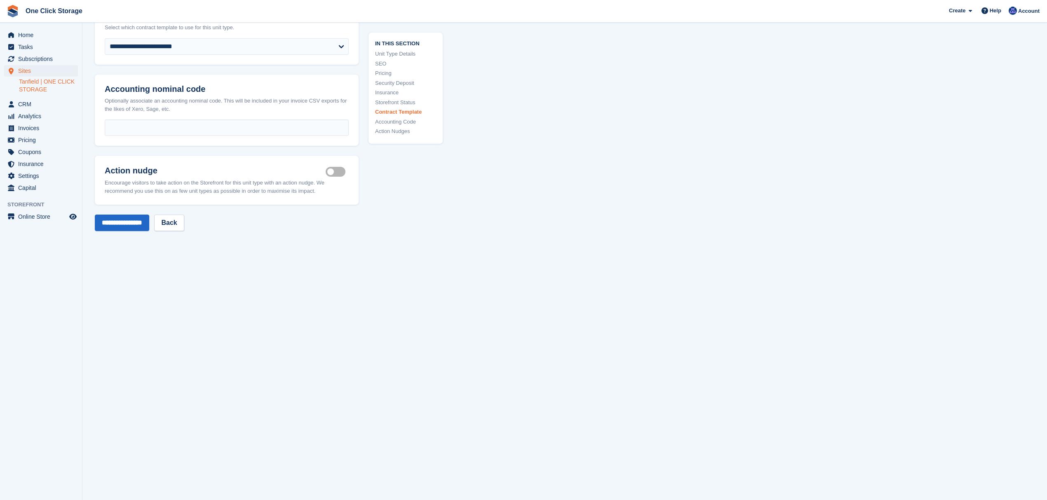
scroll to position [1484, 0]
click at [135, 220] on input "**********" at bounding box center [122, 223] width 54 height 16
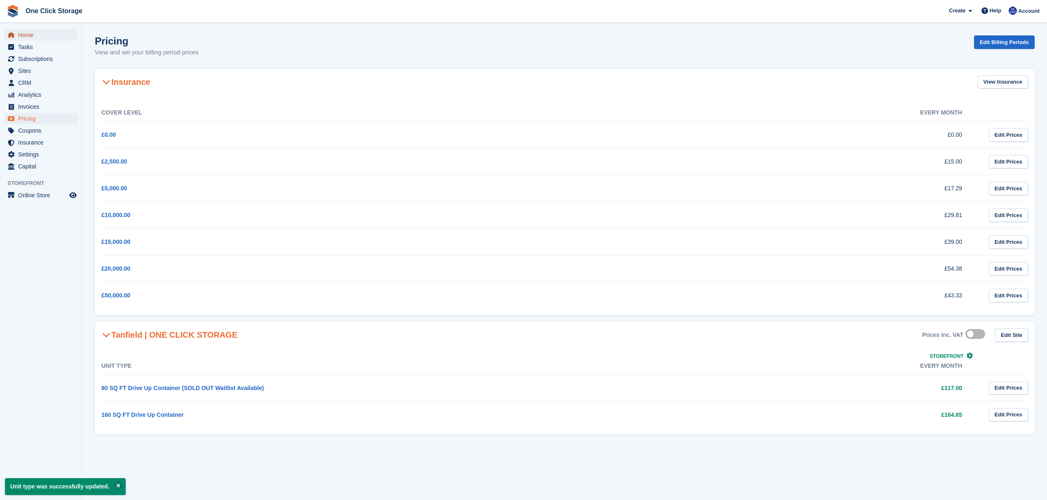
click at [38, 32] on span "Home" at bounding box center [42, 35] width 49 height 12
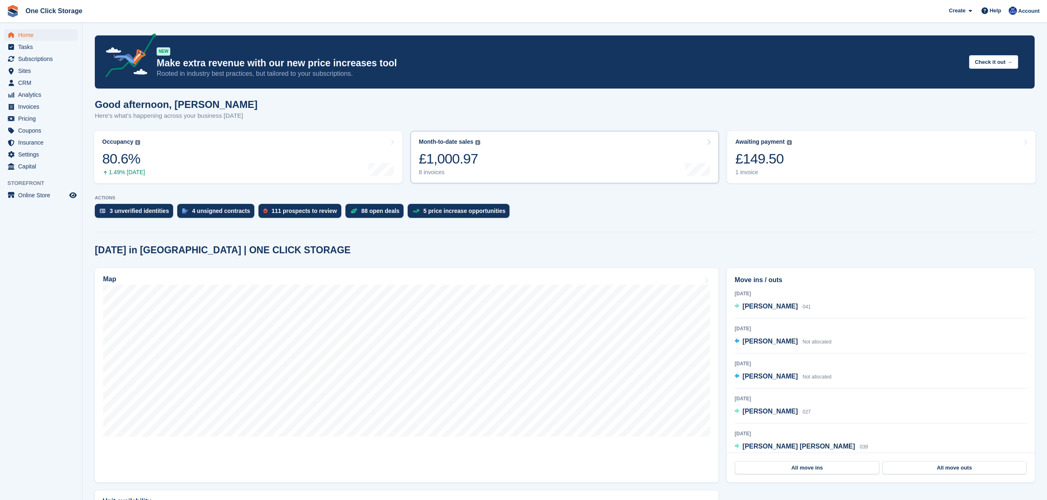
click at [570, 171] on link "Month-to-date sales The sum of all finalised invoices generated this month to d…" at bounding box center [564, 157] width 308 height 52
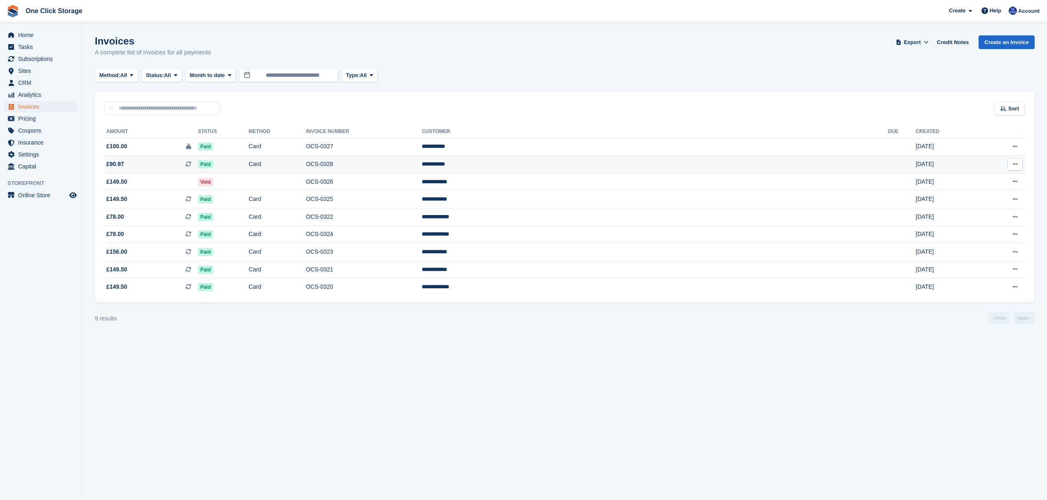
click at [171, 162] on span "£90.97 This is a recurring subscription invoice." at bounding box center [151, 164] width 93 height 9
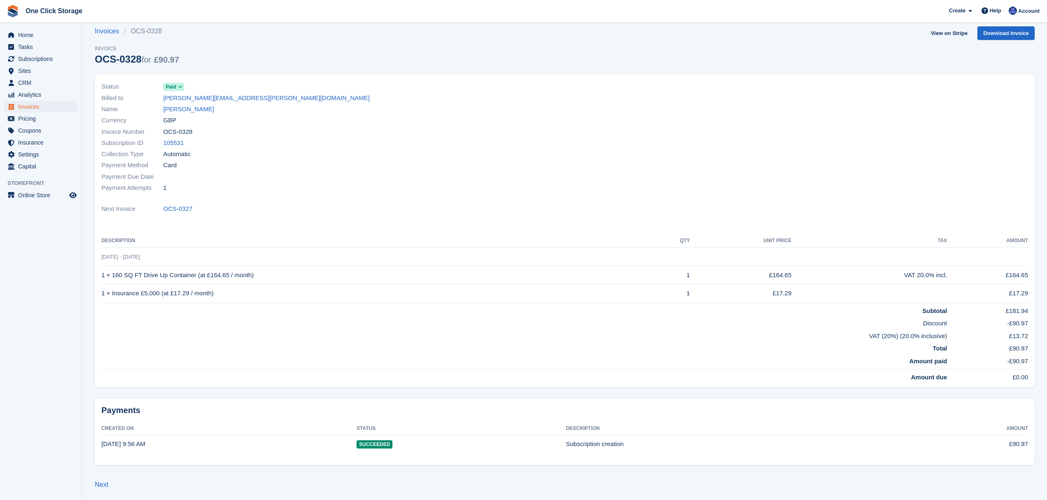
scroll to position [12, 0]
click at [185, 106] on link "[PERSON_NAME]" at bounding box center [188, 107] width 51 height 9
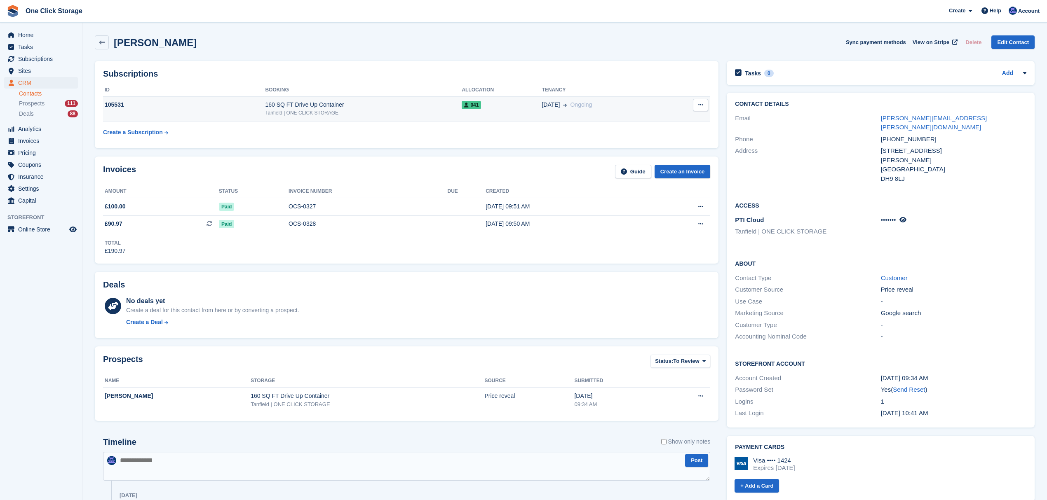
click at [284, 108] on div "160 SQ FT Drive Up Container" at bounding box center [363, 105] width 197 height 9
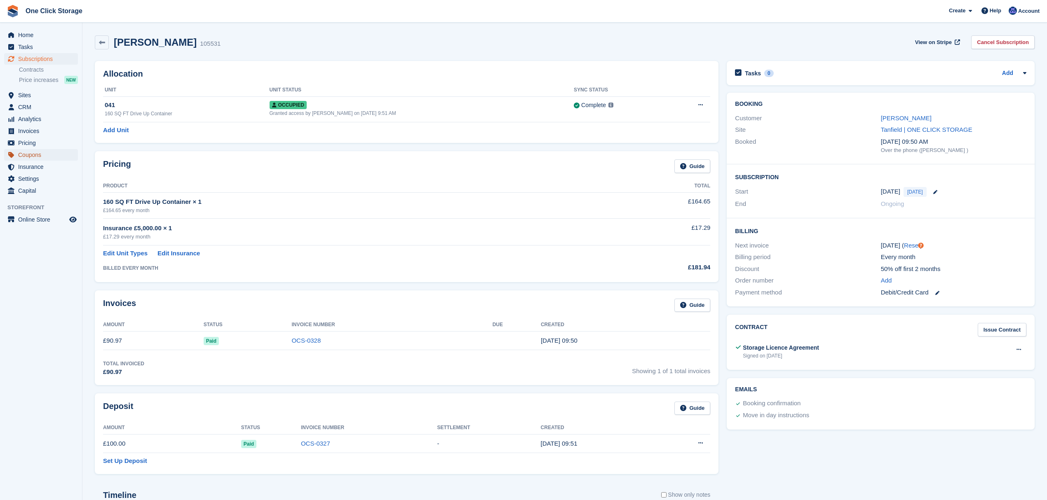
click at [28, 157] on span "Coupons" at bounding box center [42, 155] width 49 height 12
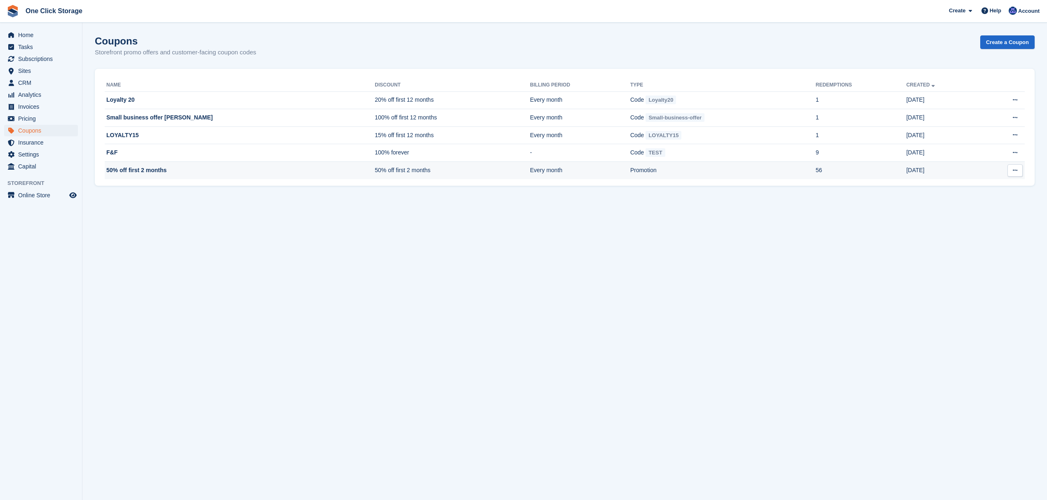
click at [211, 170] on td "50% off first 2 months" at bounding box center [240, 170] width 270 height 17
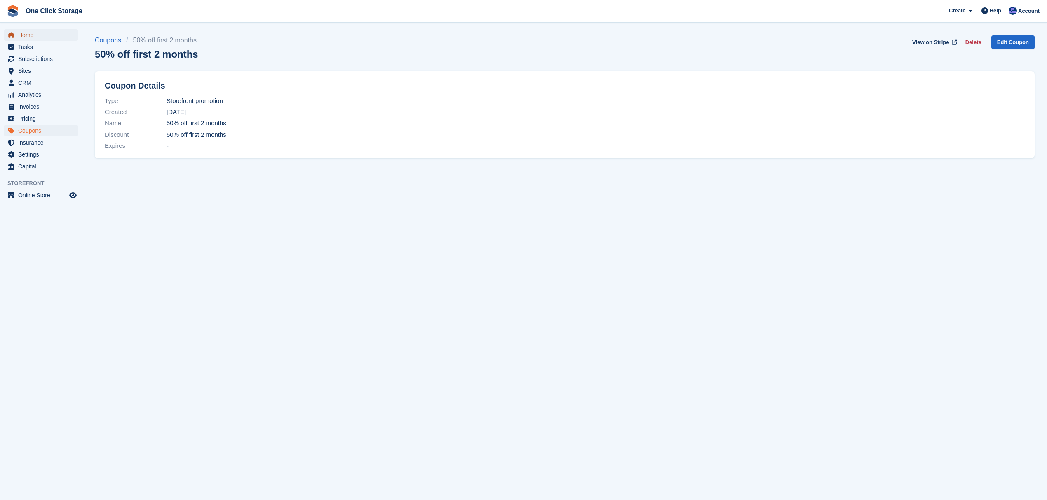
click at [40, 32] on span "Home" at bounding box center [42, 35] width 49 height 12
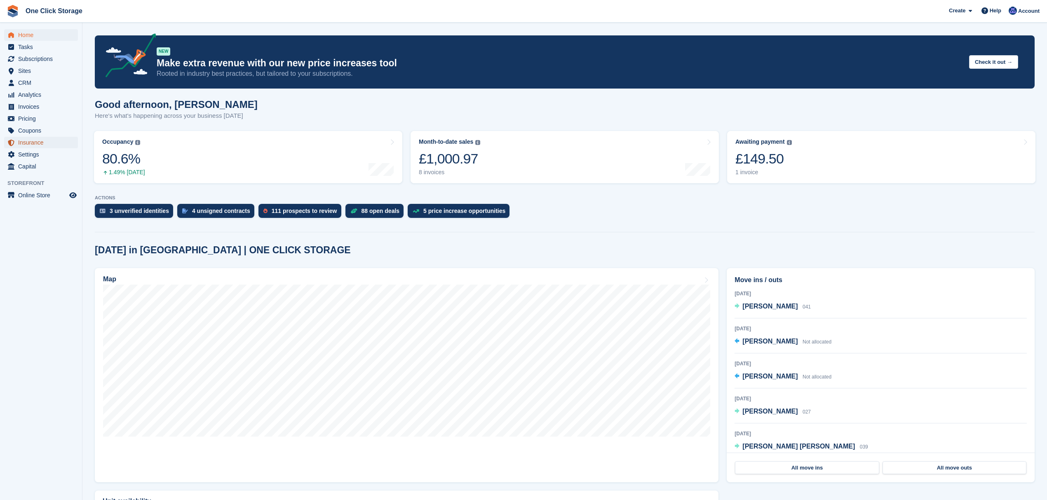
click at [41, 141] on span "Insurance" at bounding box center [42, 143] width 49 height 12
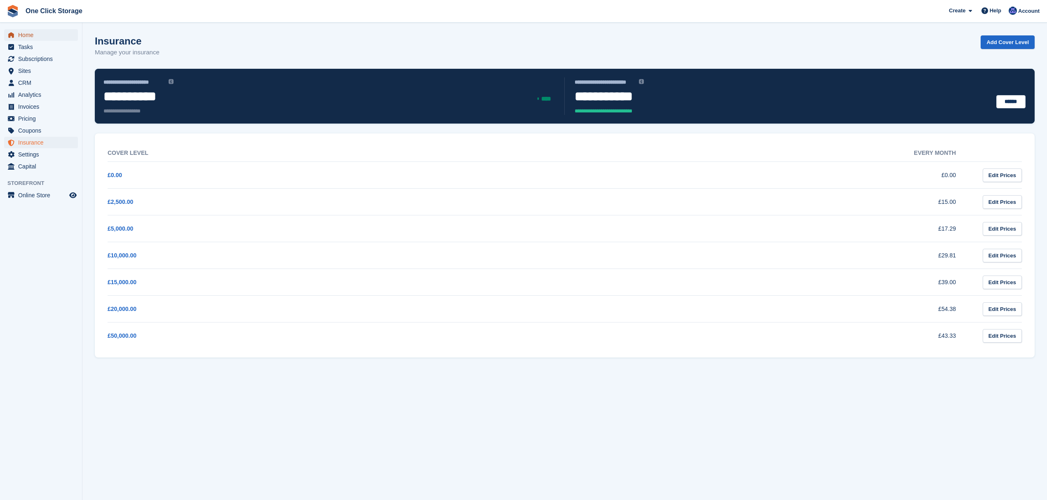
click at [35, 35] on span "Home" at bounding box center [42, 35] width 49 height 12
